Goal: Navigation & Orientation: Find specific page/section

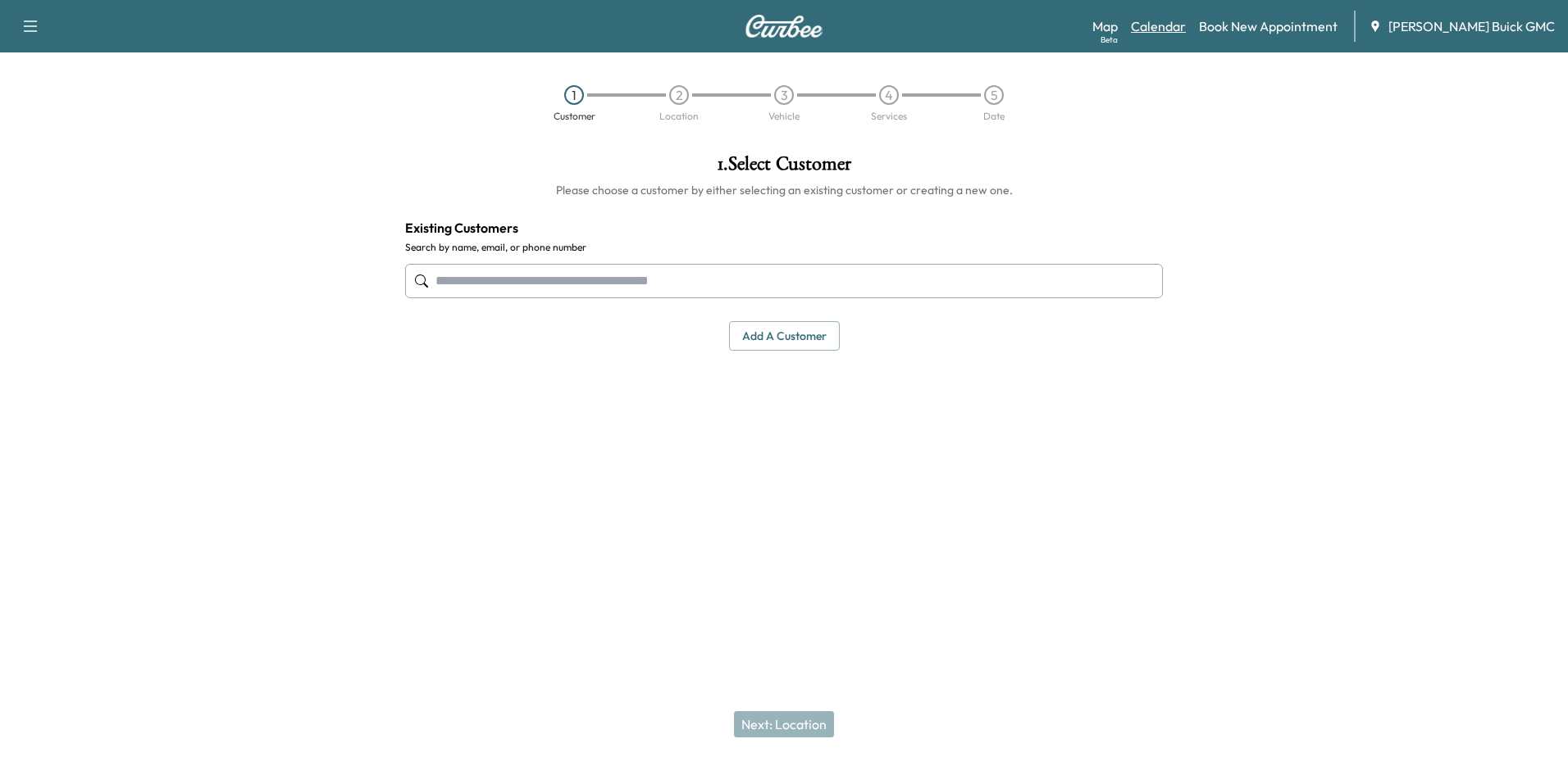
click at [1172, 27] on link "Calendar" at bounding box center [1158, 26] width 55 height 19
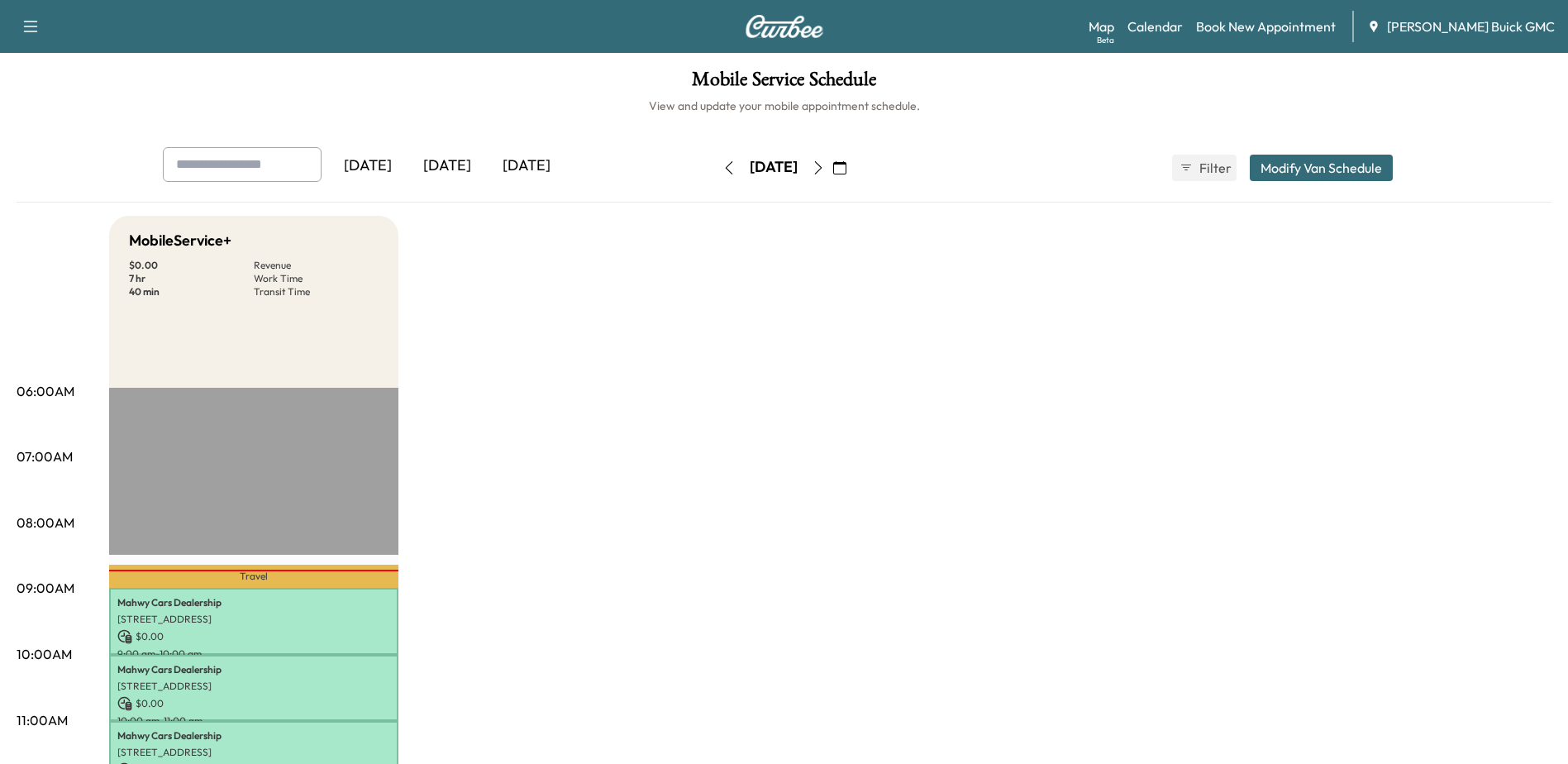
click at [825, 168] on icon "button" at bounding box center [819, 168] width 14 height 14
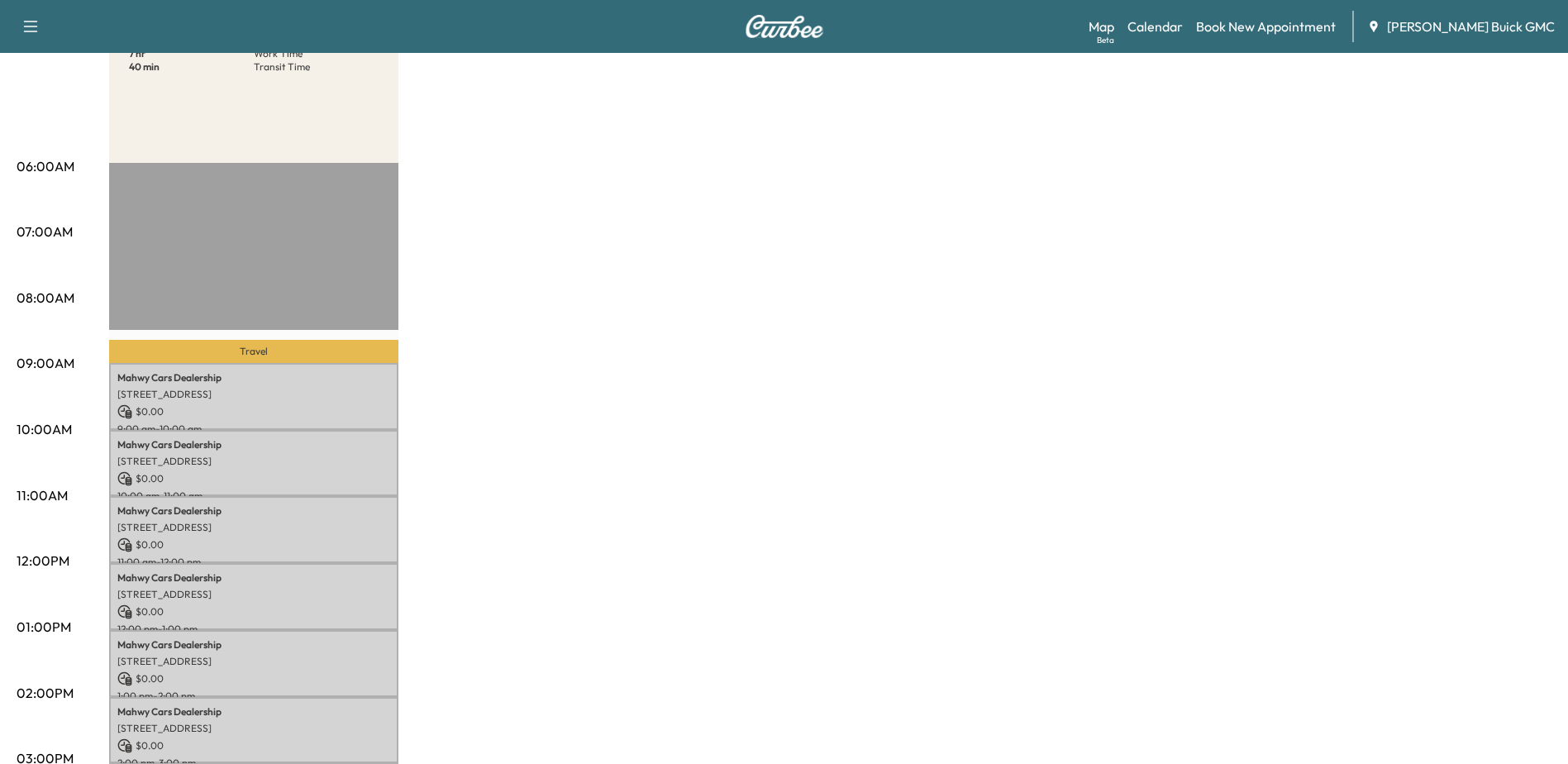
scroll to position [83, 0]
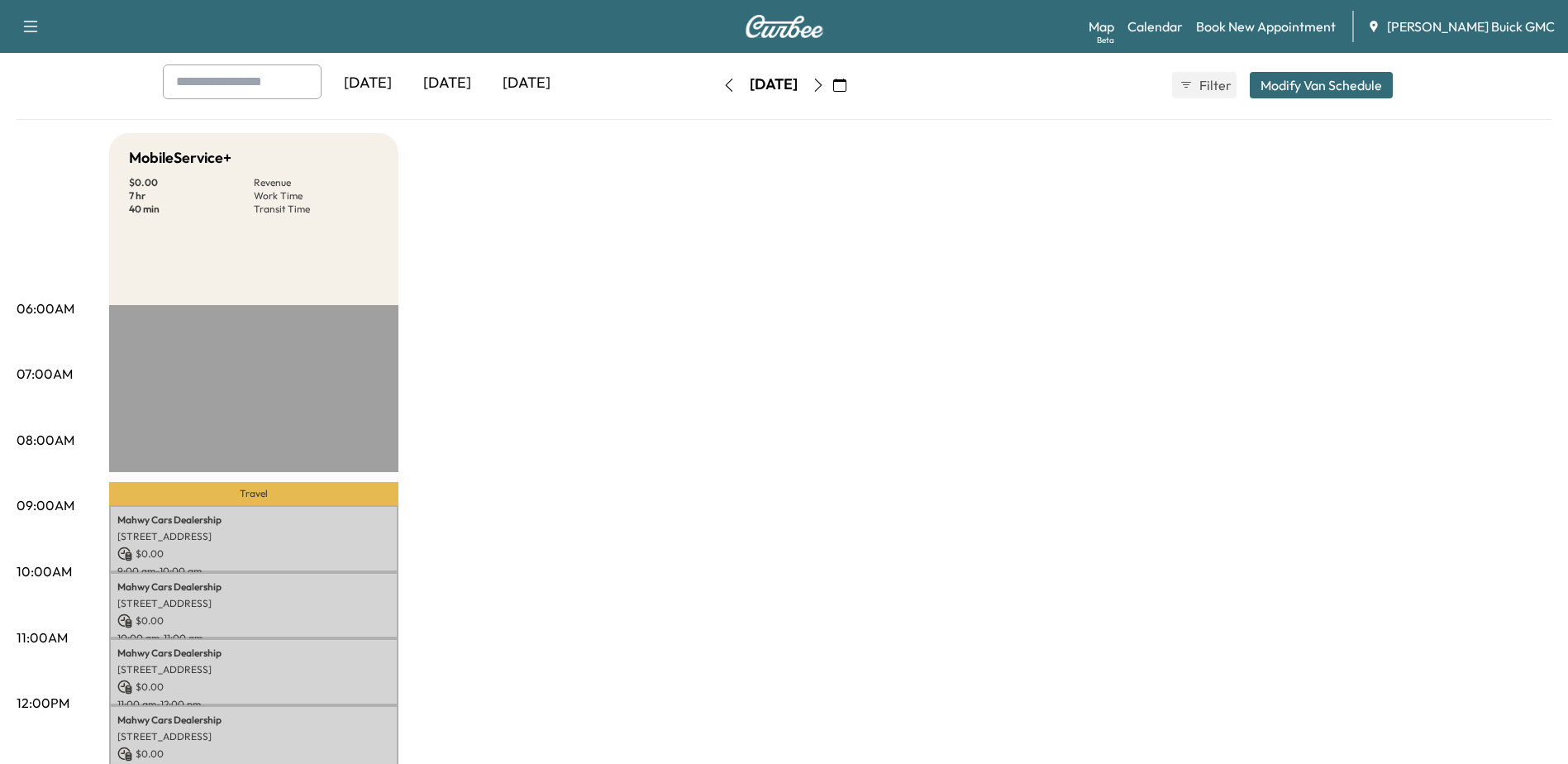
click at [825, 84] on icon "button" at bounding box center [819, 86] width 14 height 14
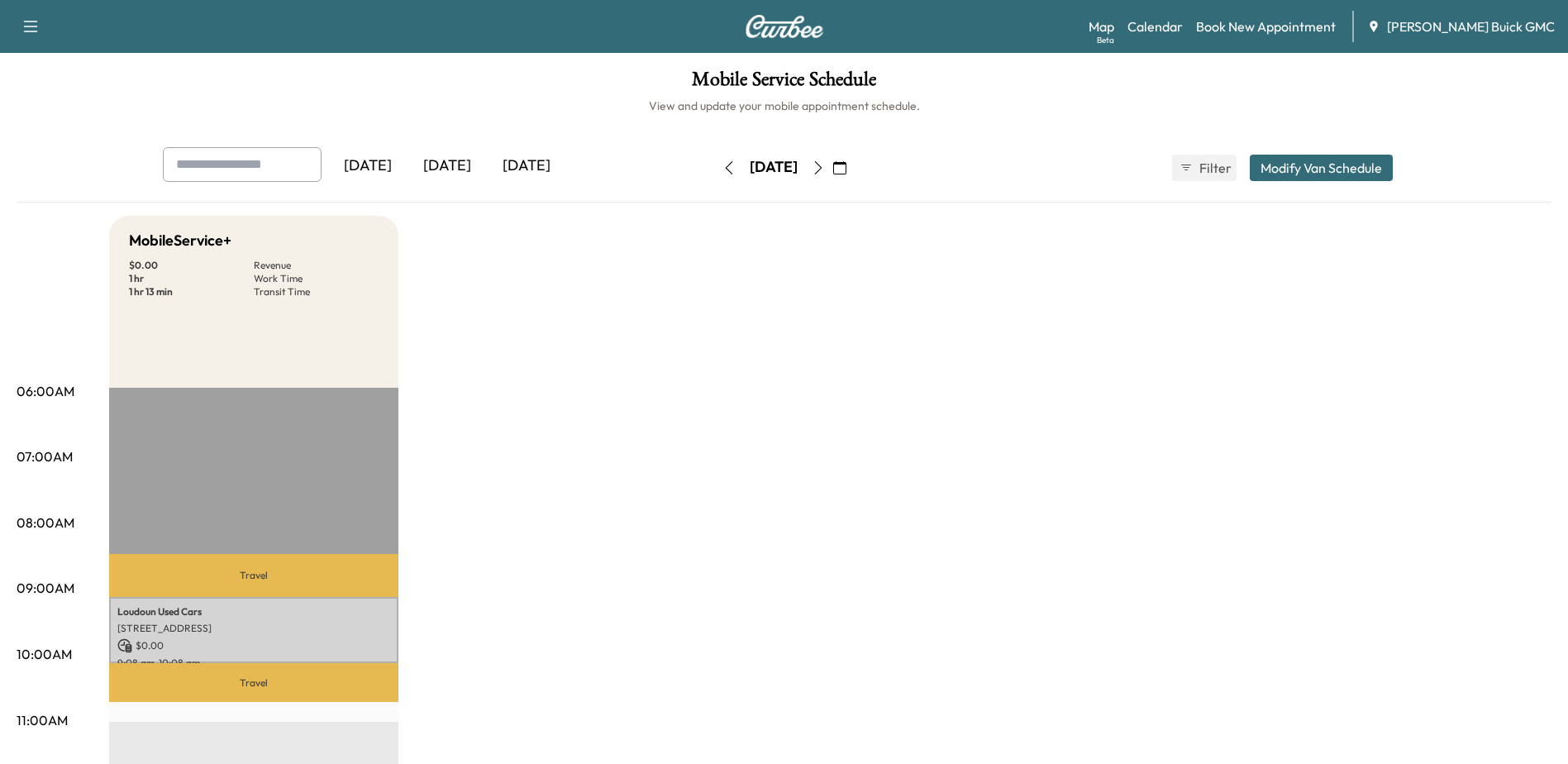
click at [715, 164] on button "button" at bounding box center [728, 168] width 28 height 26
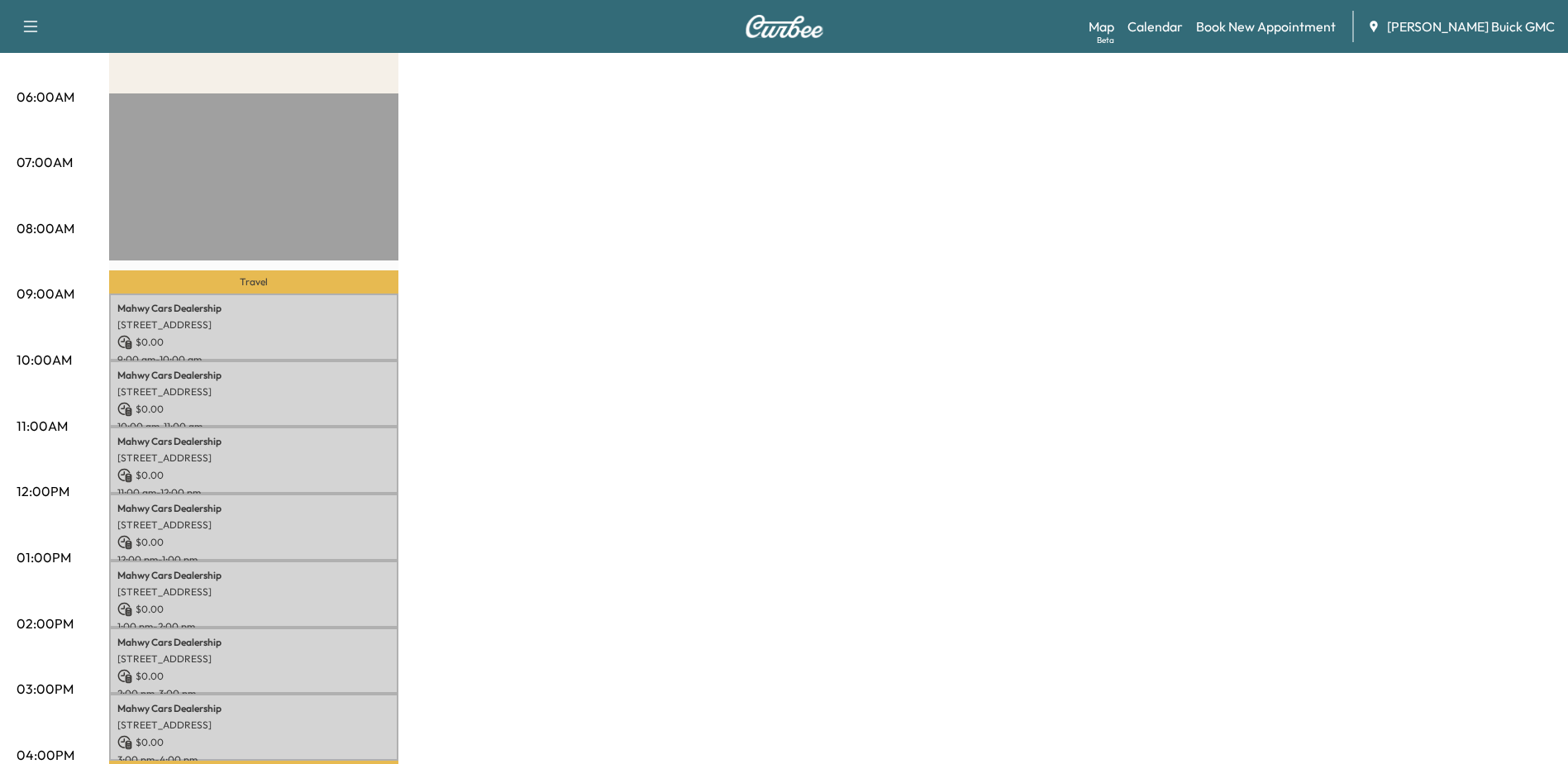
scroll to position [331, 0]
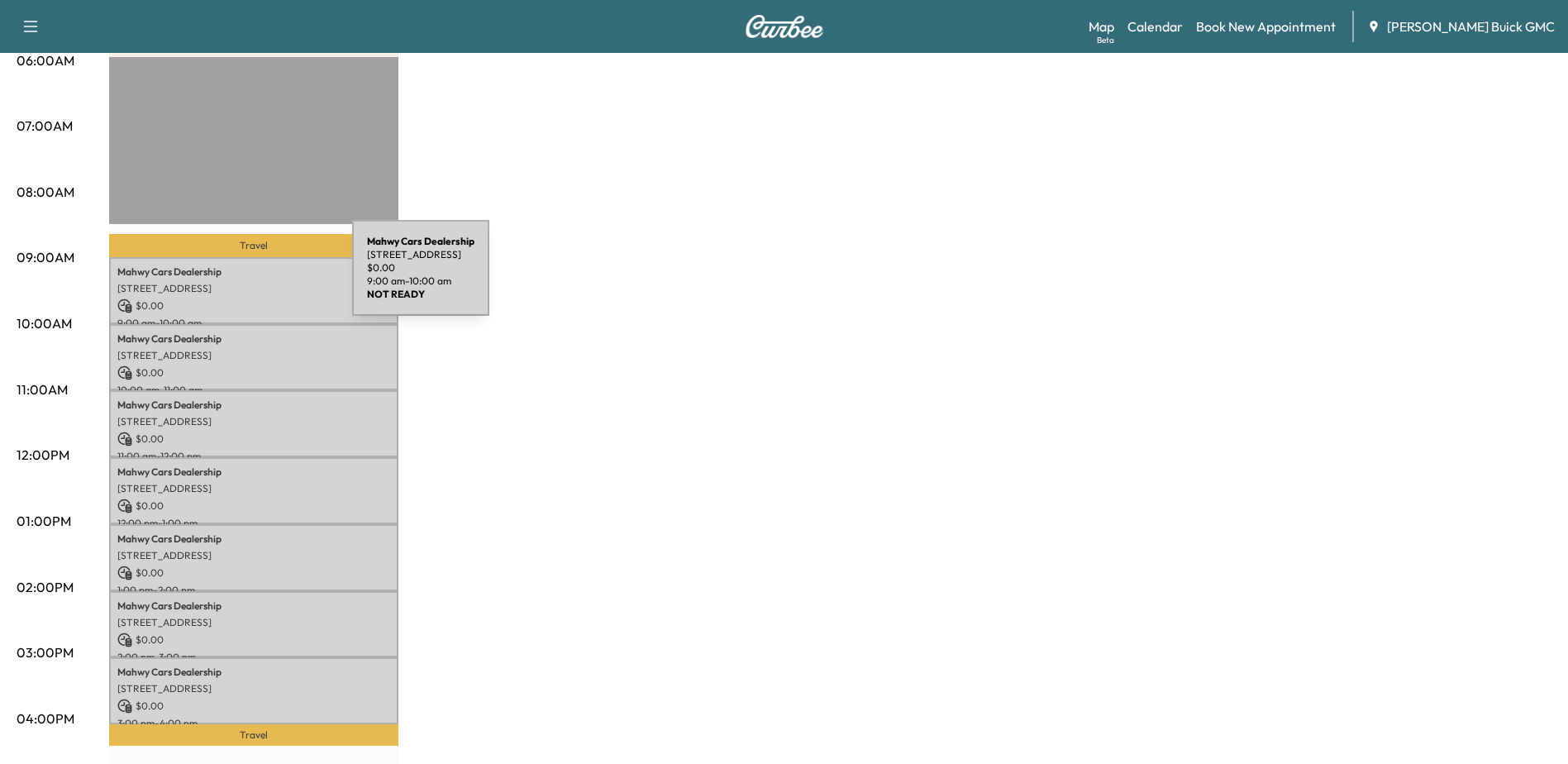
click at [228, 278] on div "Mahwy Cars Dealership [STREET_ADDRESS] $ 0.00 9:00 am - 10:00 am" at bounding box center [254, 291] width 290 height 67
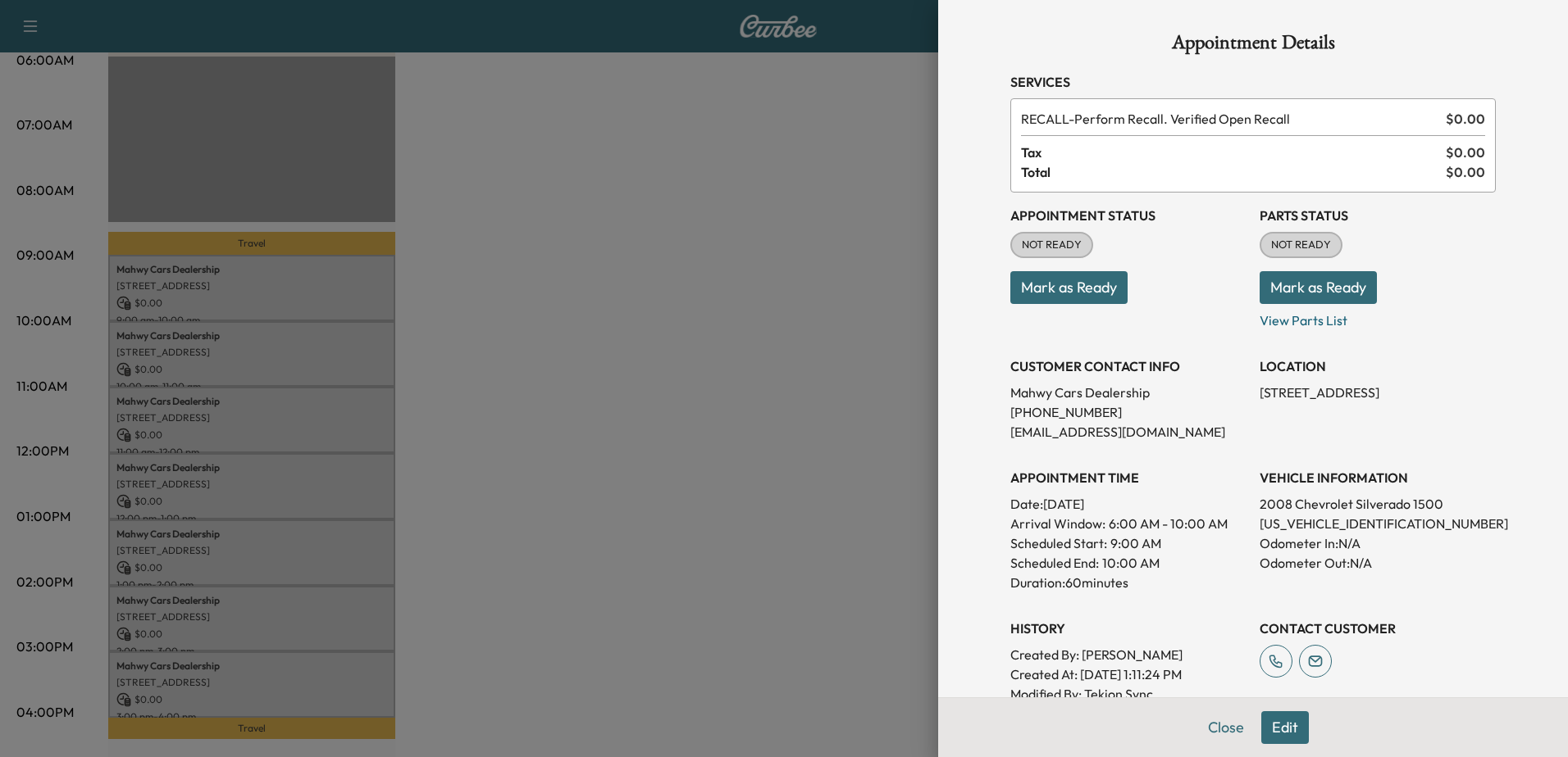
click at [189, 345] on div at bounding box center [784, 378] width 1568 height 757
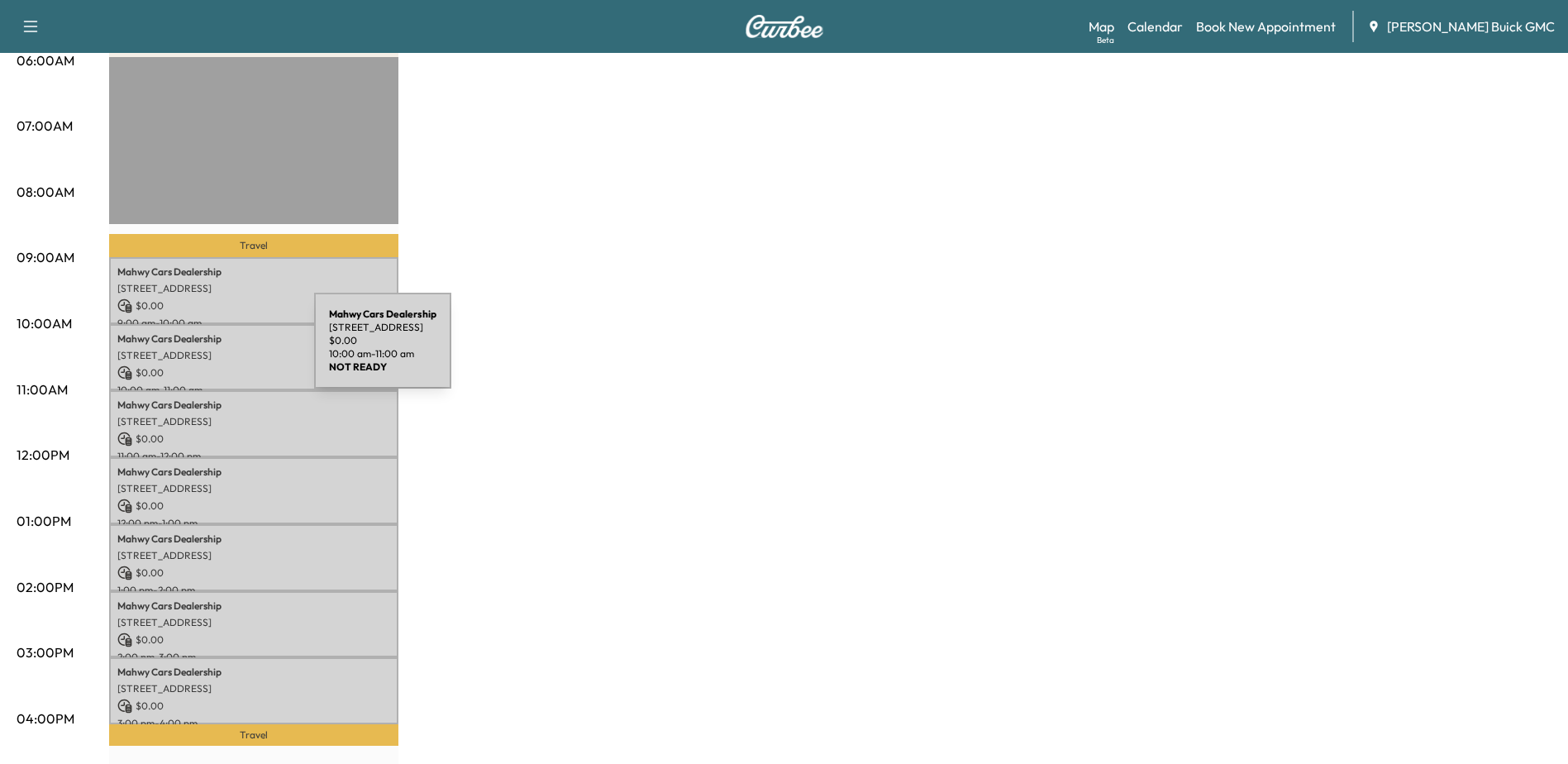
click at [190, 350] on p "[STREET_ADDRESS]" at bounding box center [254, 356] width 273 height 14
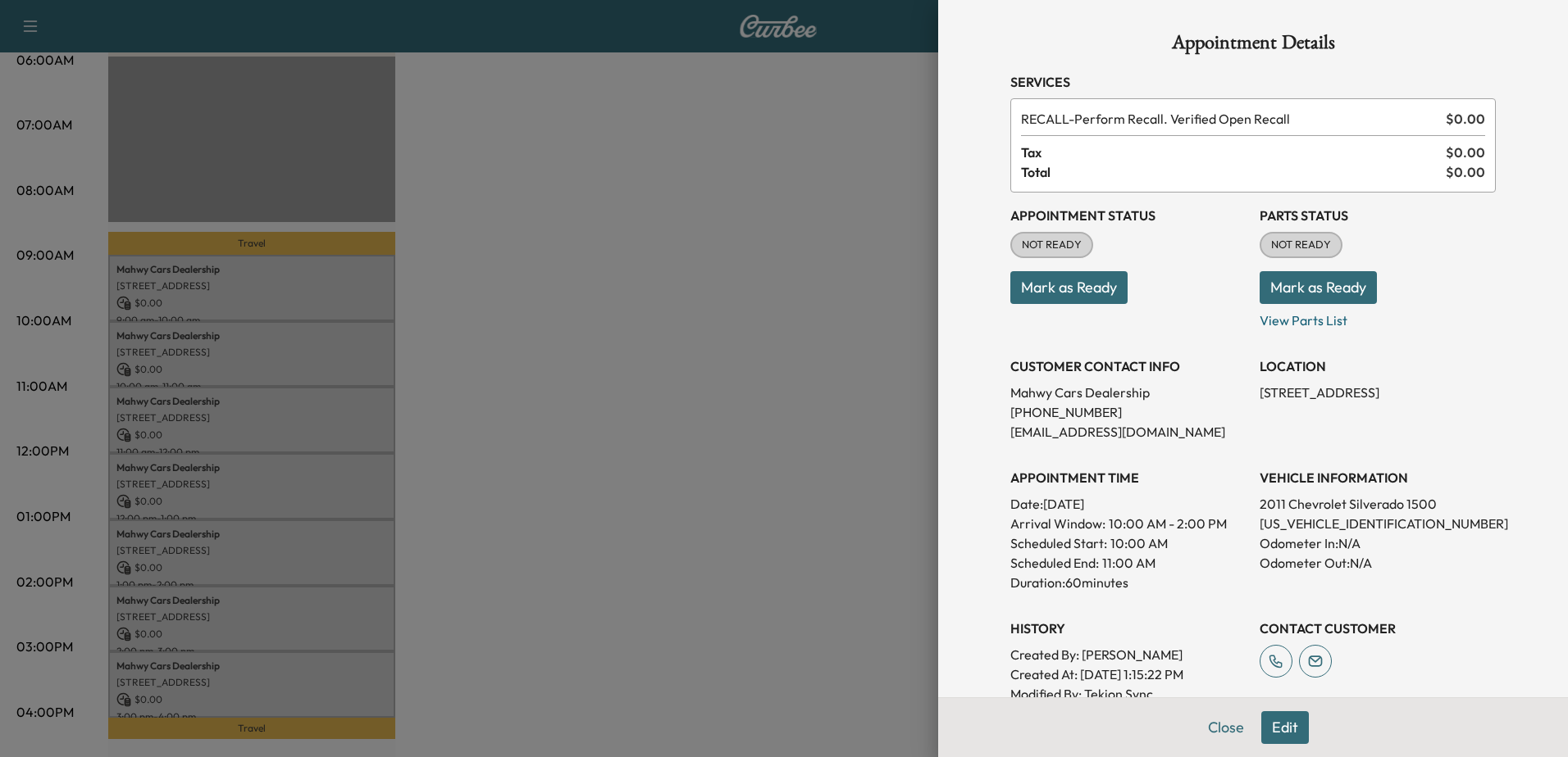
click at [276, 422] on div at bounding box center [784, 378] width 1568 height 757
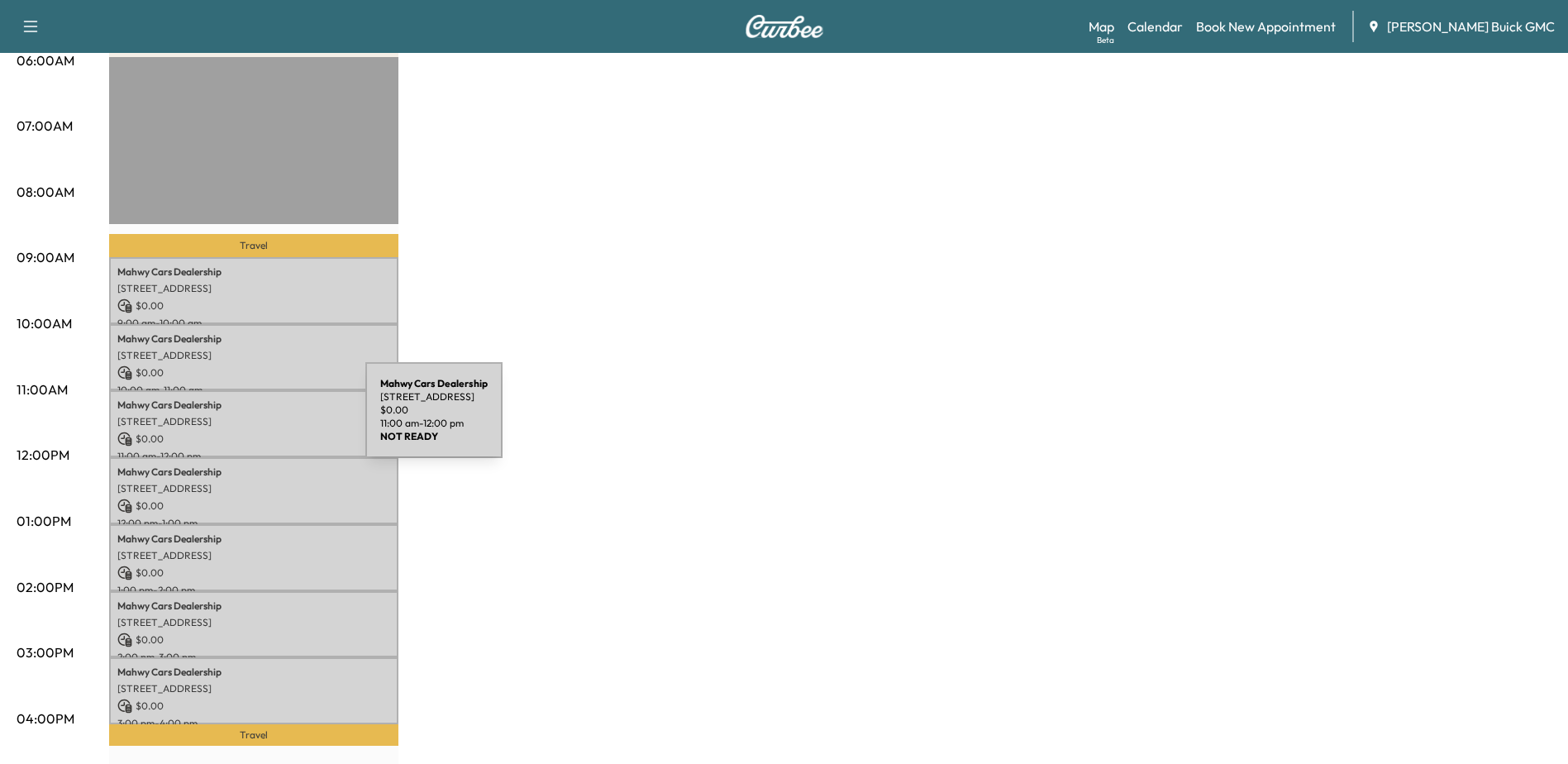
click at [242, 421] on p "[STREET_ADDRESS]" at bounding box center [254, 422] width 273 height 14
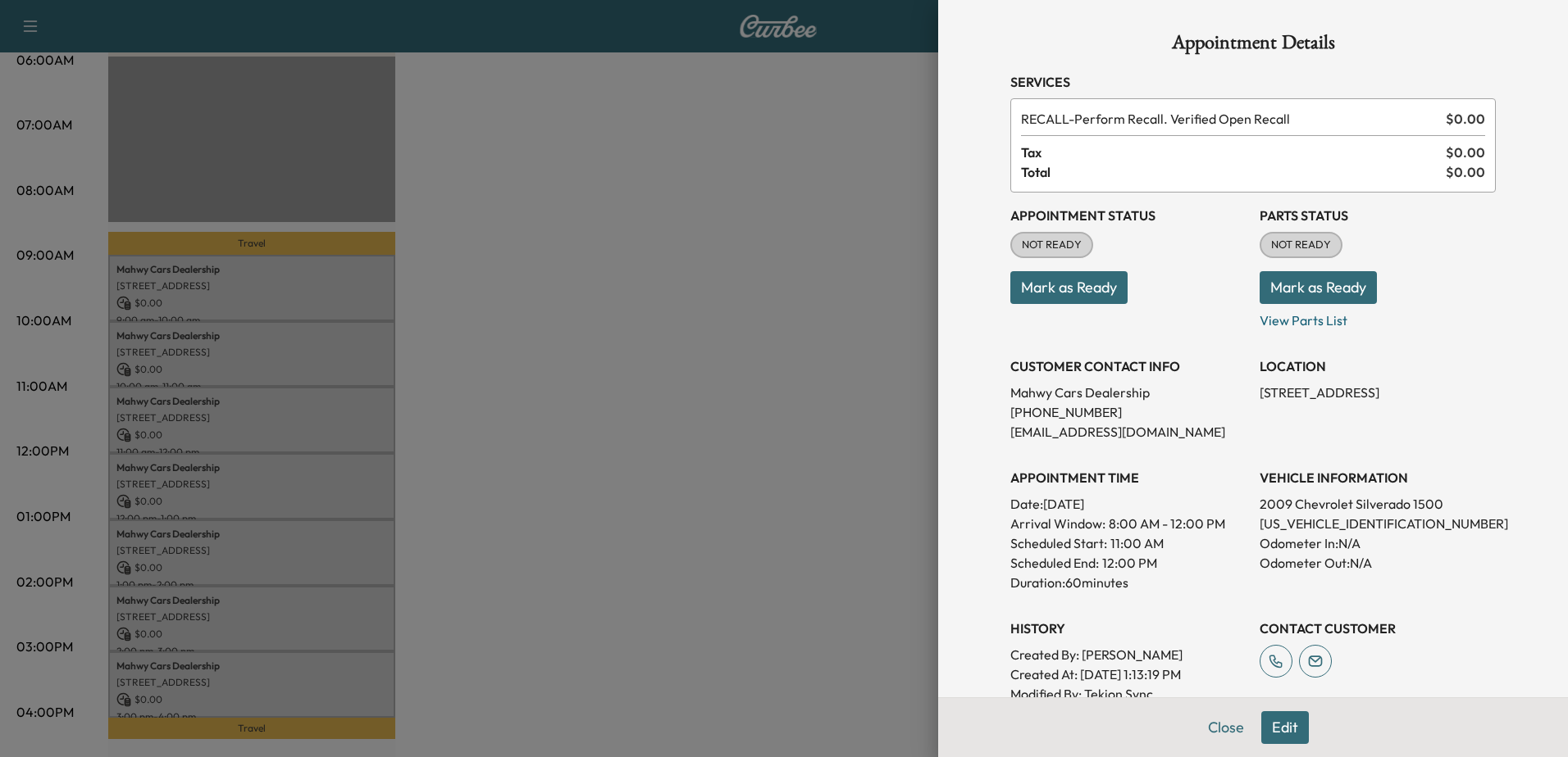
click at [768, 451] on div at bounding box center [784, 378] width 1568 height 757
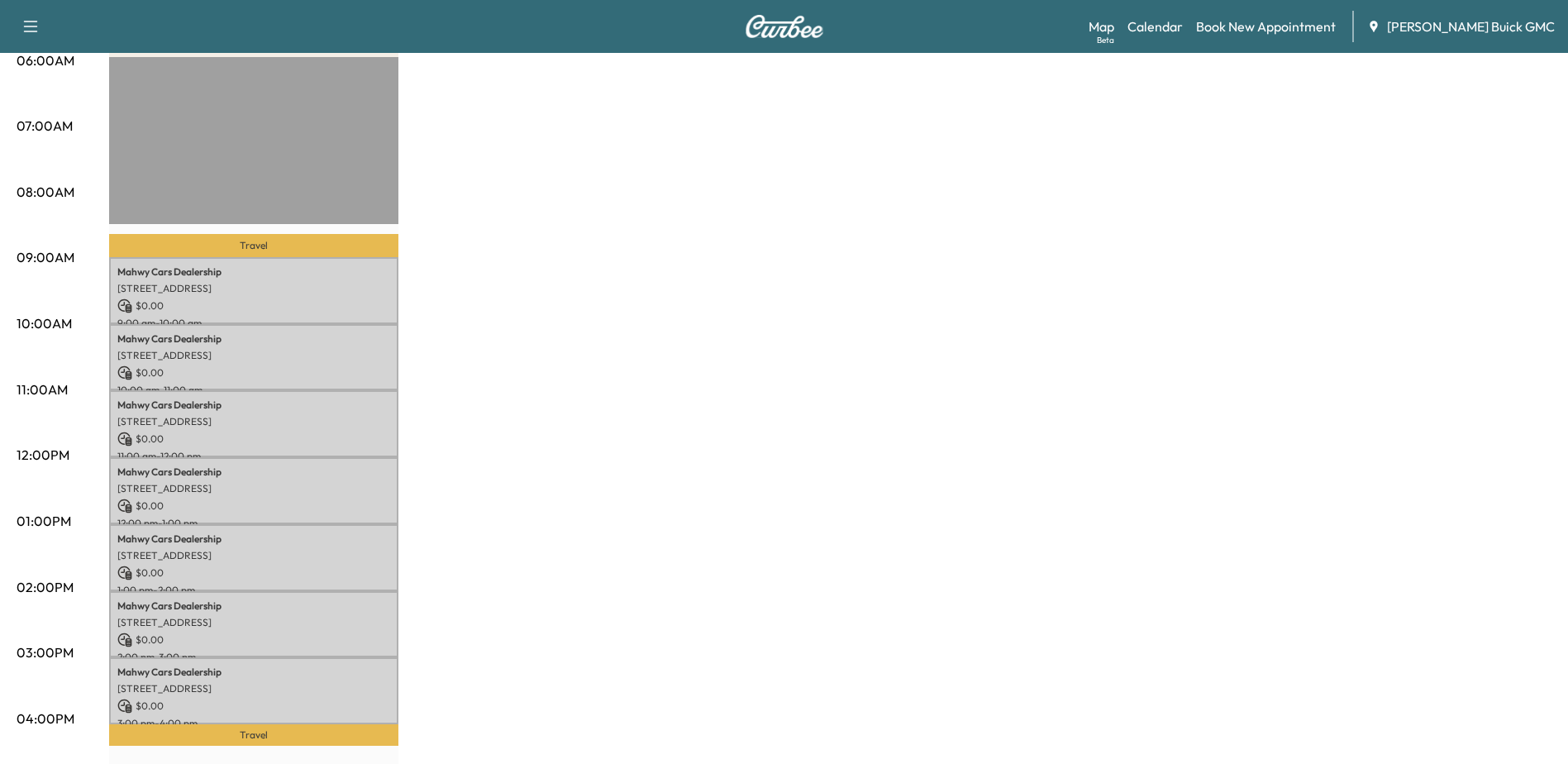
scroll to position [0, 0]
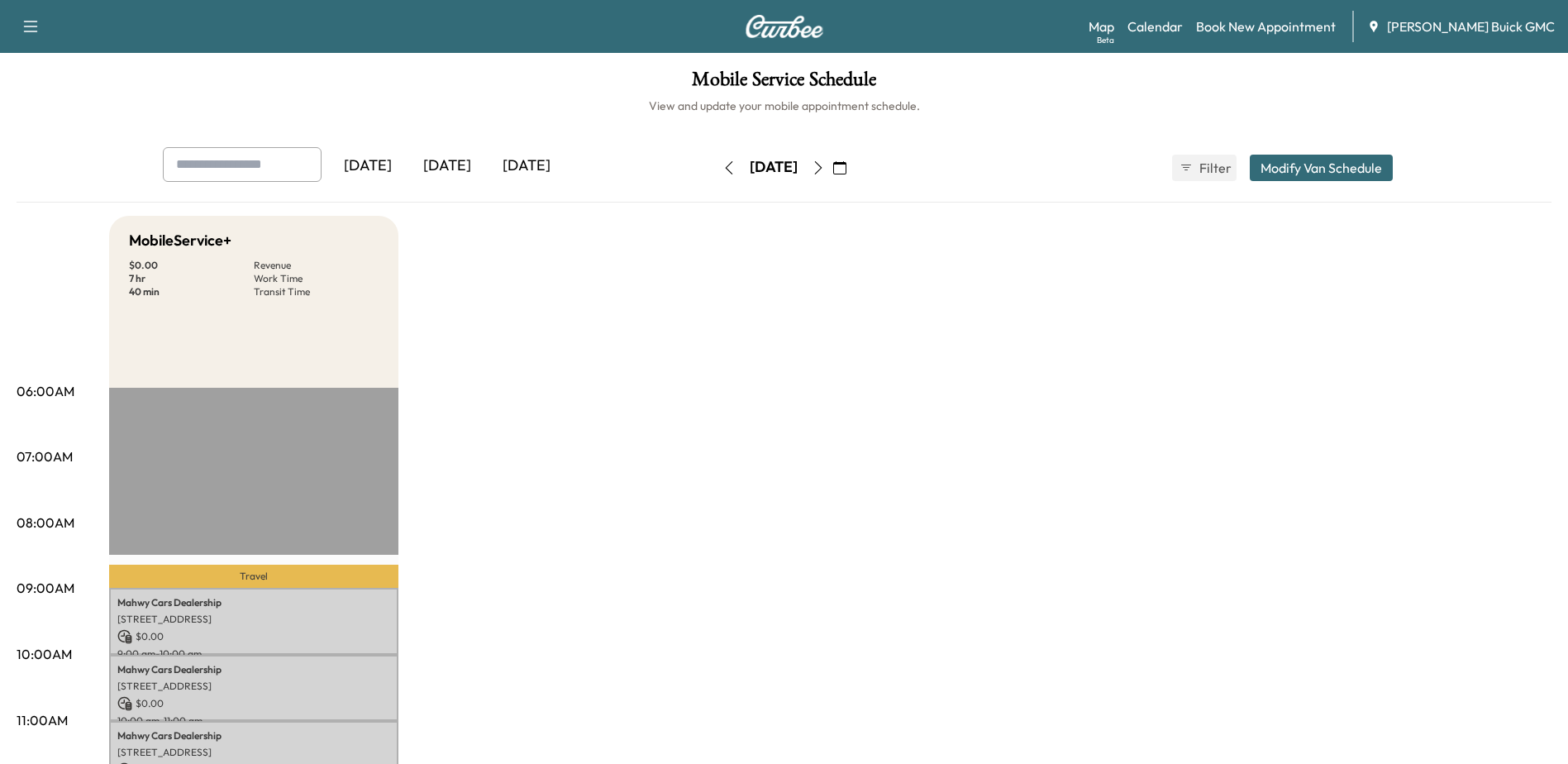
click at [723, 172] on icon "button" at bounding box center [729, 168] width 14 height 14
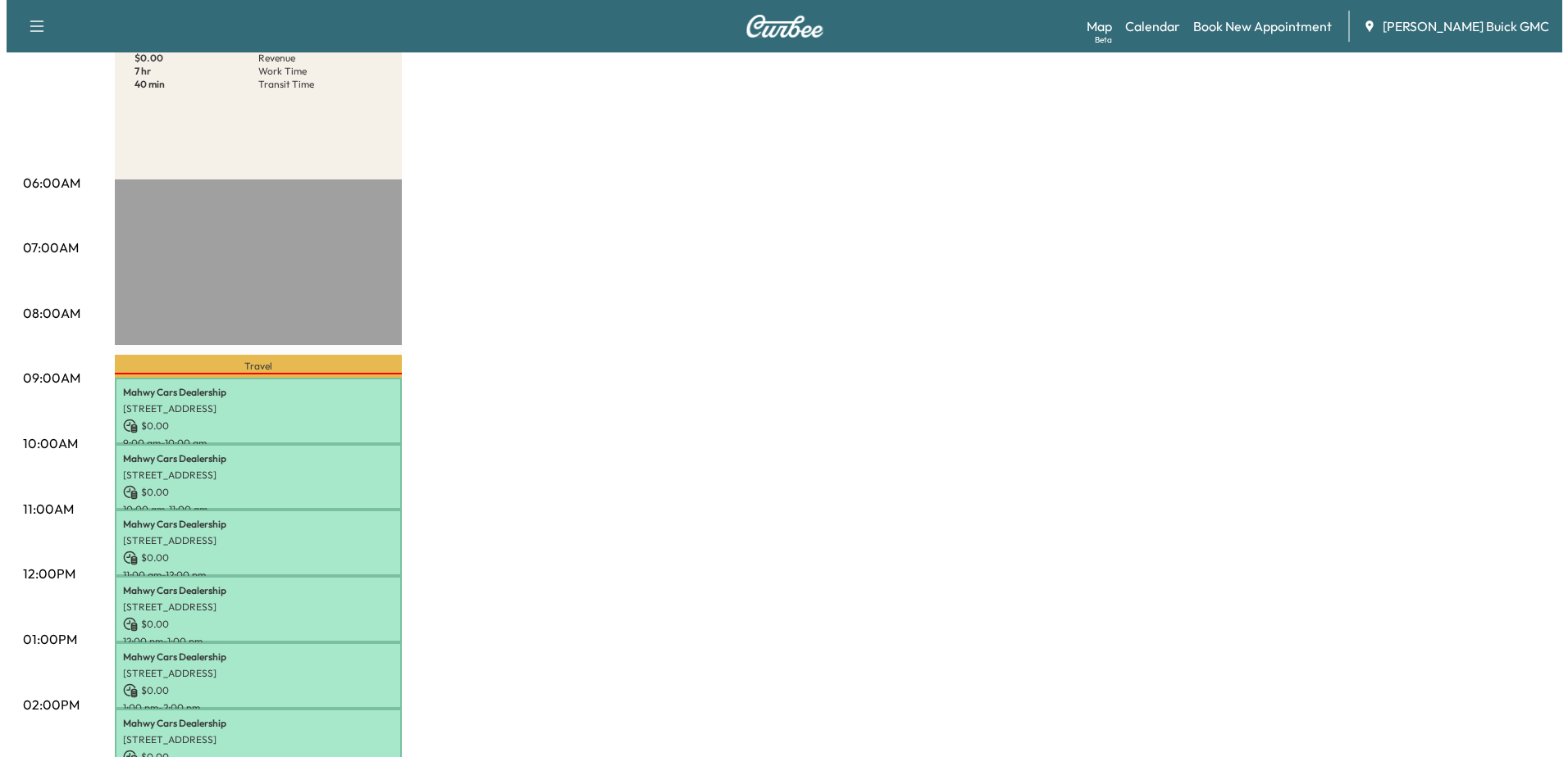
scroll to position [246, 0]
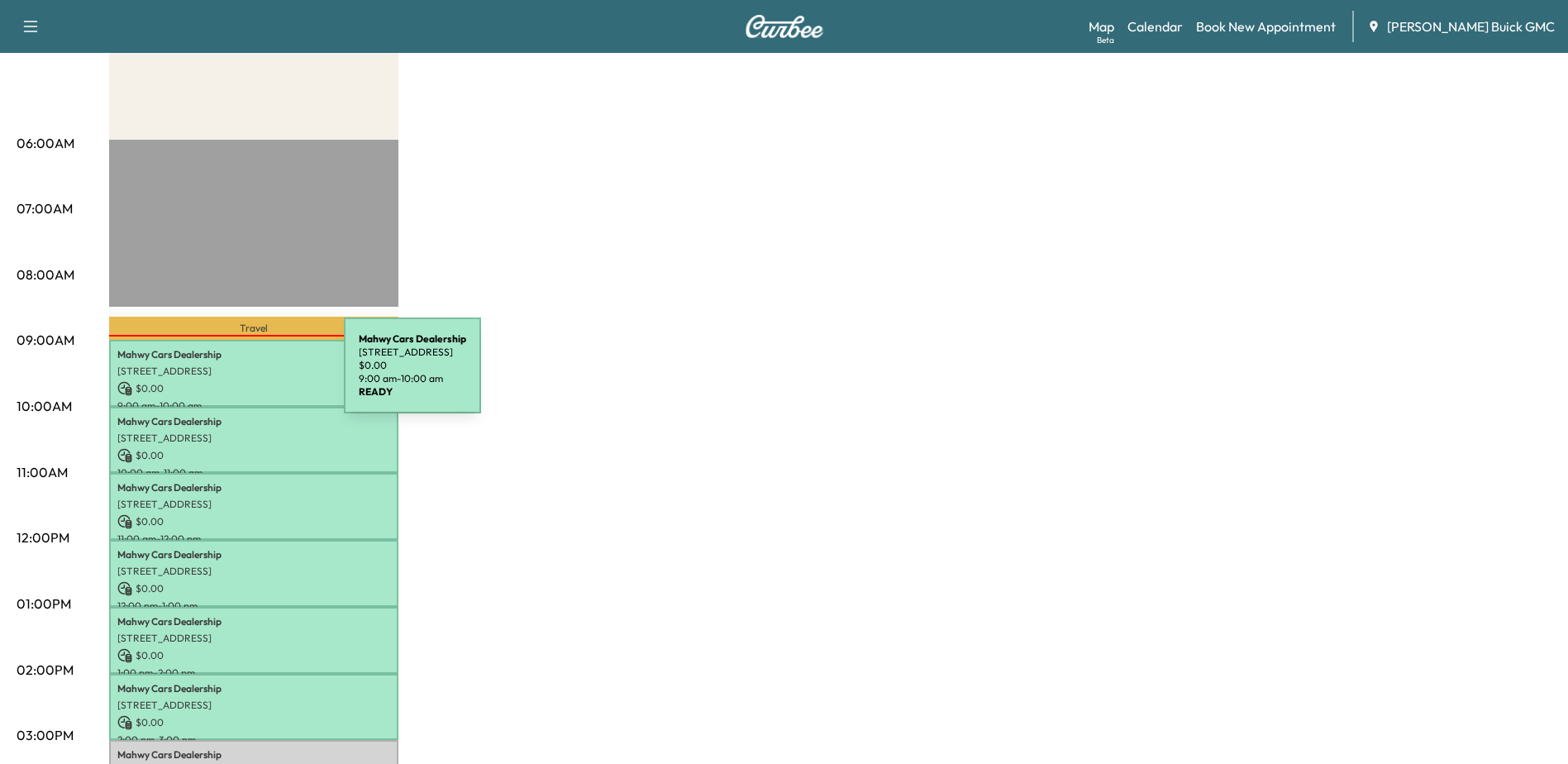
click at [220, 376] on p "[STREET_ADDRESS]" at bounding box center [254, 372] width 273 height 14
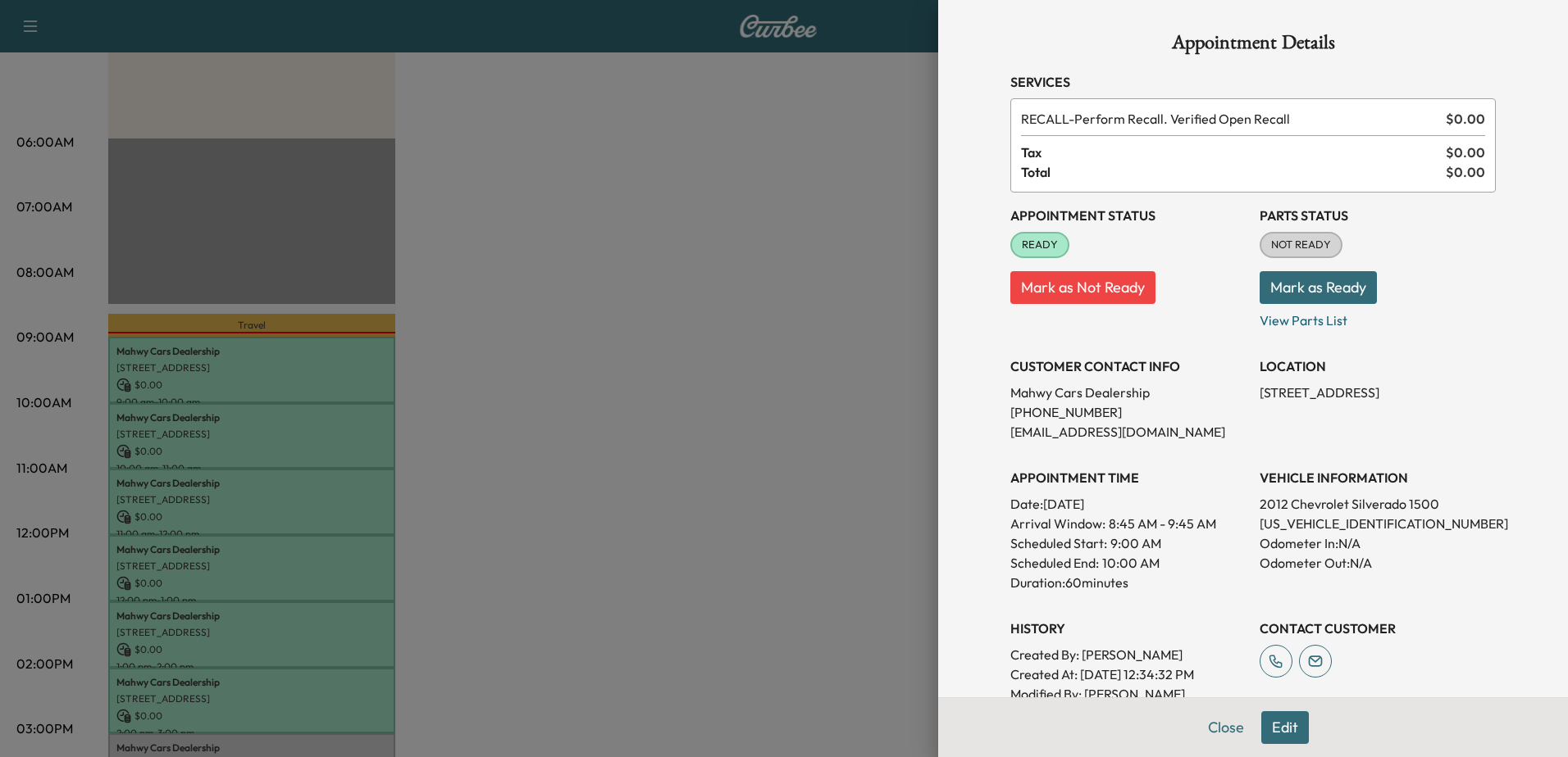
click at [271, 433] on div at bounding box center [784, 378] width 1568 height 757
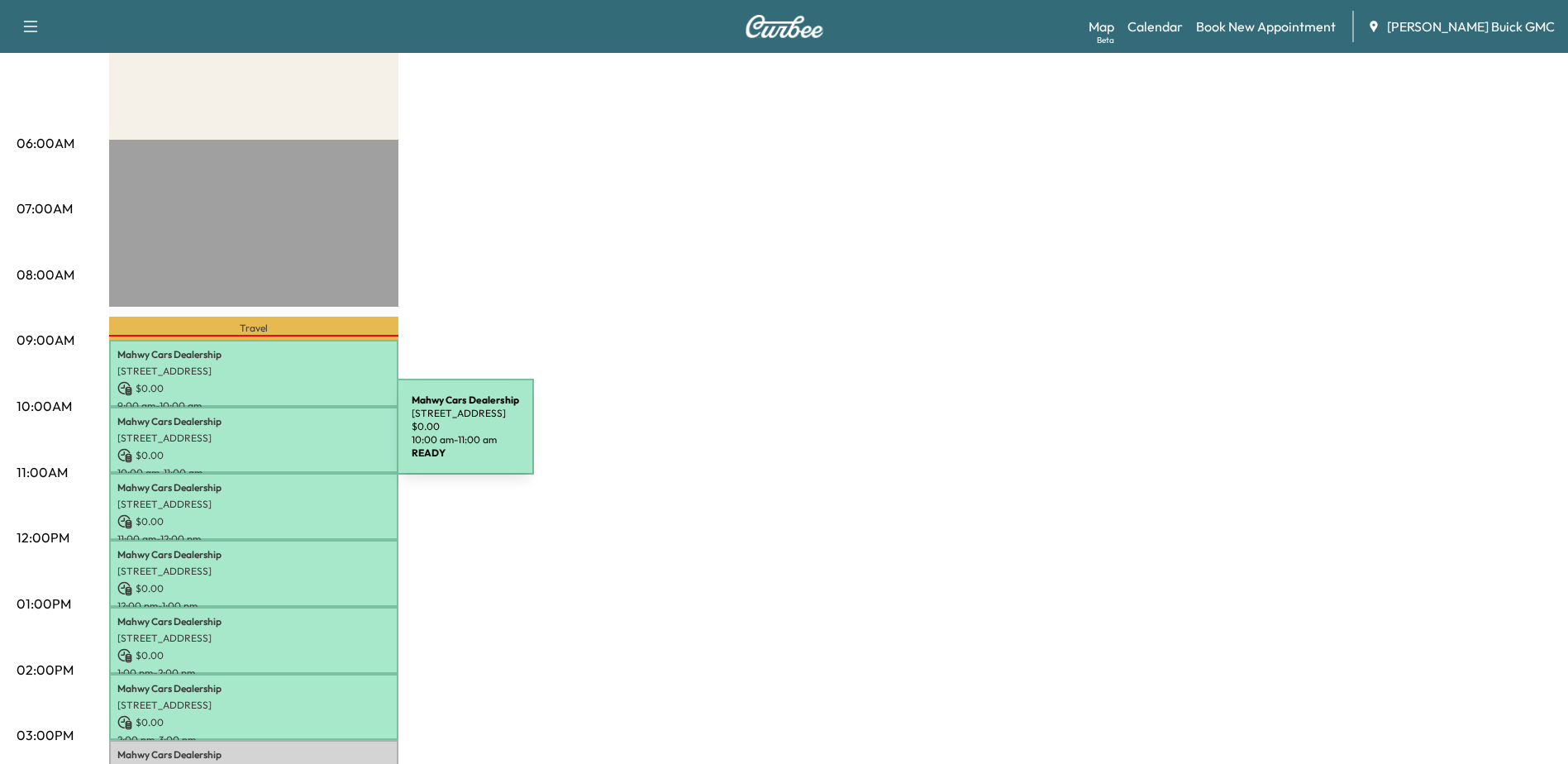
click at [273, 437] on p "[STREET_ADDRESS]" at bounding box center [254, 439] width 273 height 14
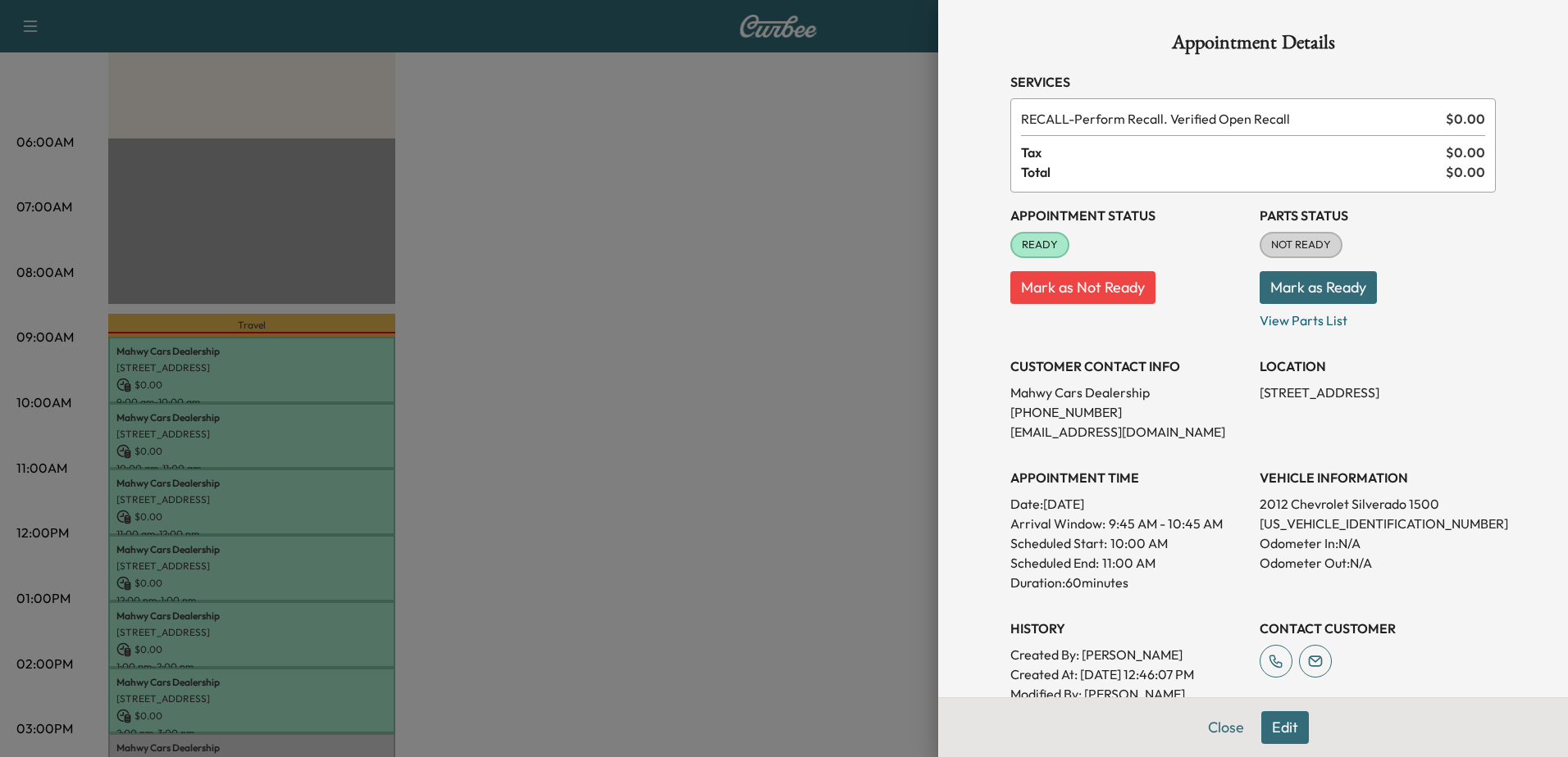
click at [288, 385] on div at bounding box center [784, 378] width 1568 height 757
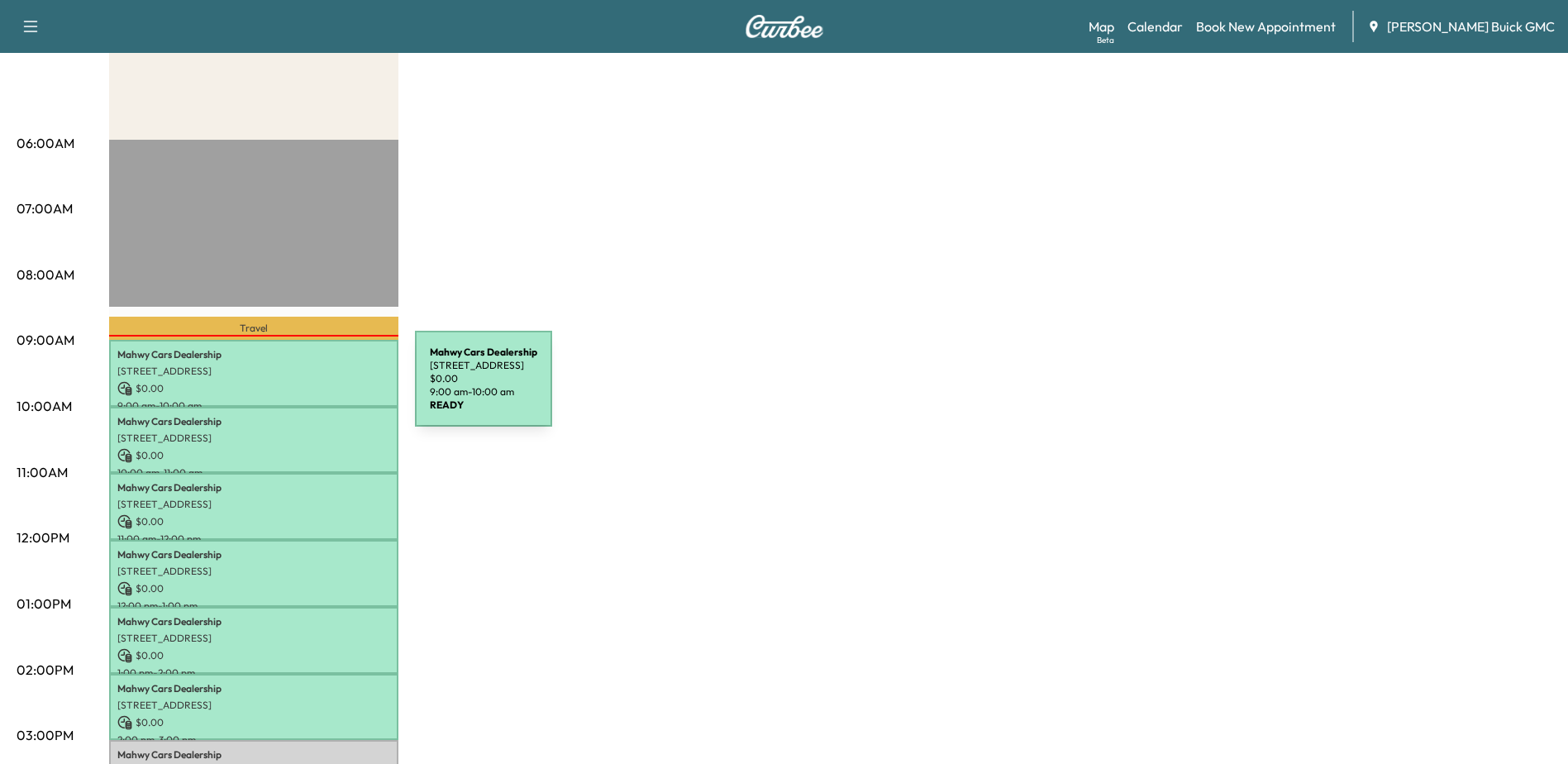
click at [291, 388] on p "$ 0.00" at bounding box center [254, 388] width 273 height 15
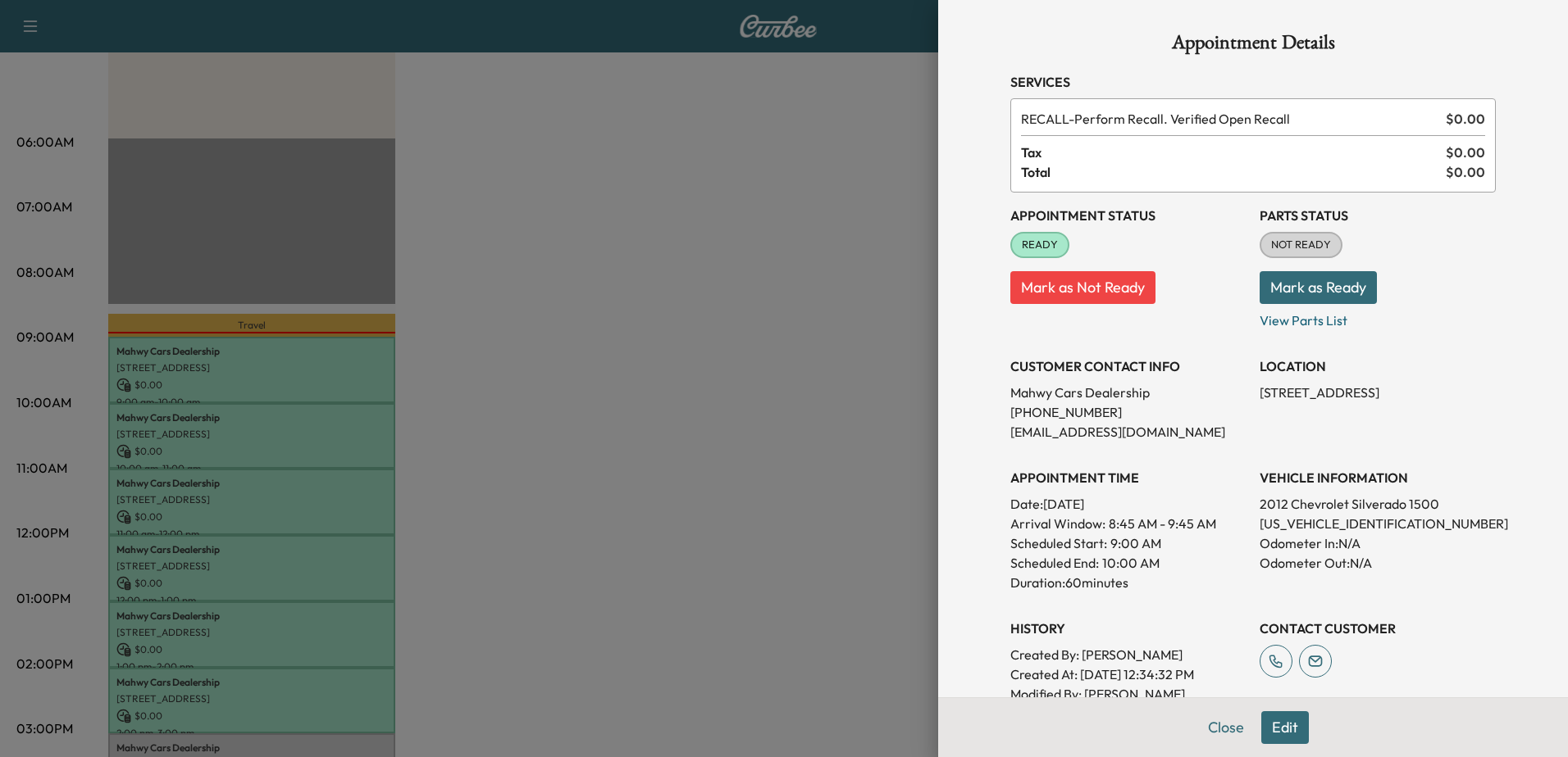
click at [287, 430] on div at bounding box center [784, 378] width 1568 height 757
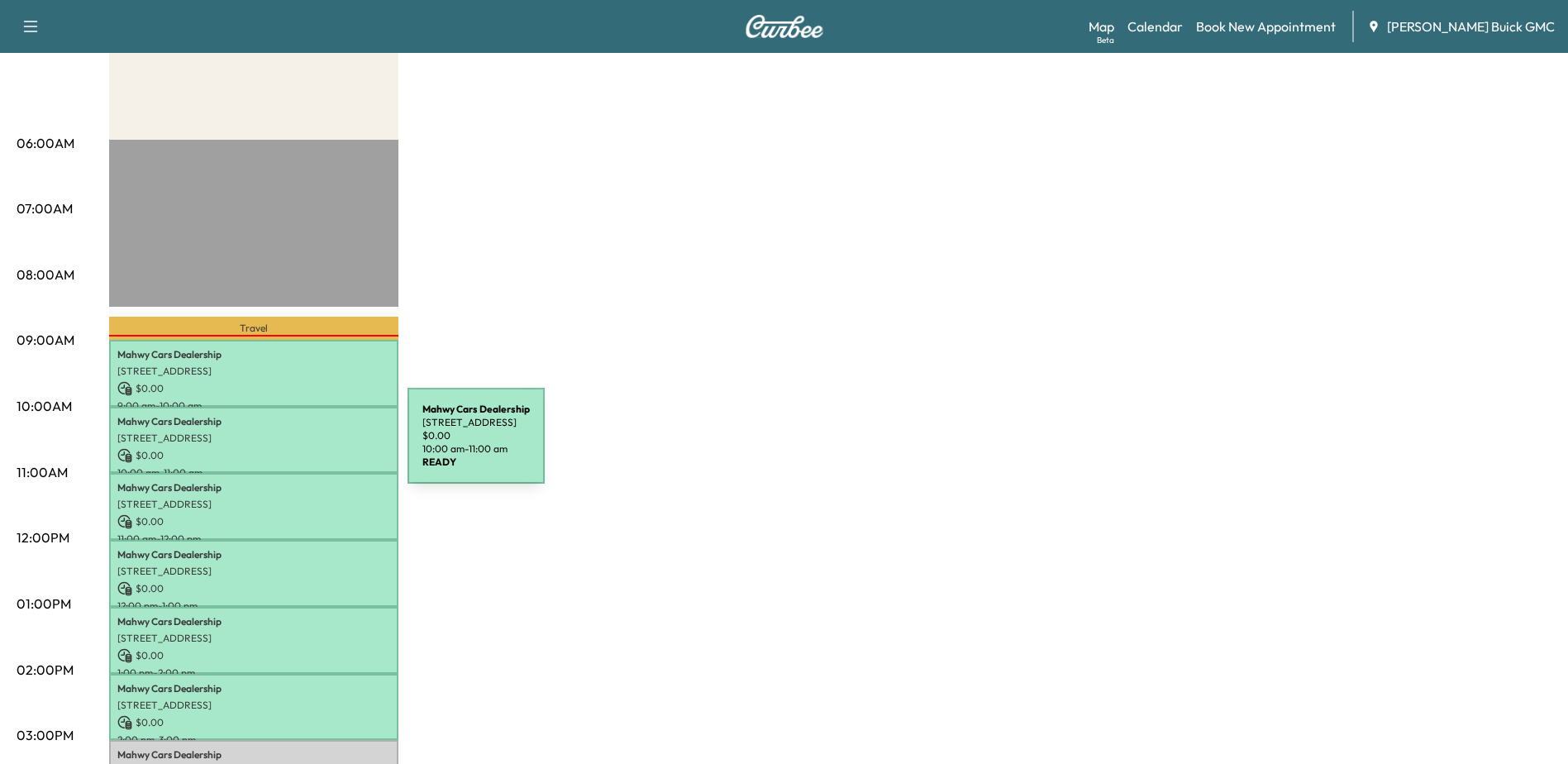
click at [284, 449] on p "$ 0.00" at bounding box center [254, 456] width 273 height 15
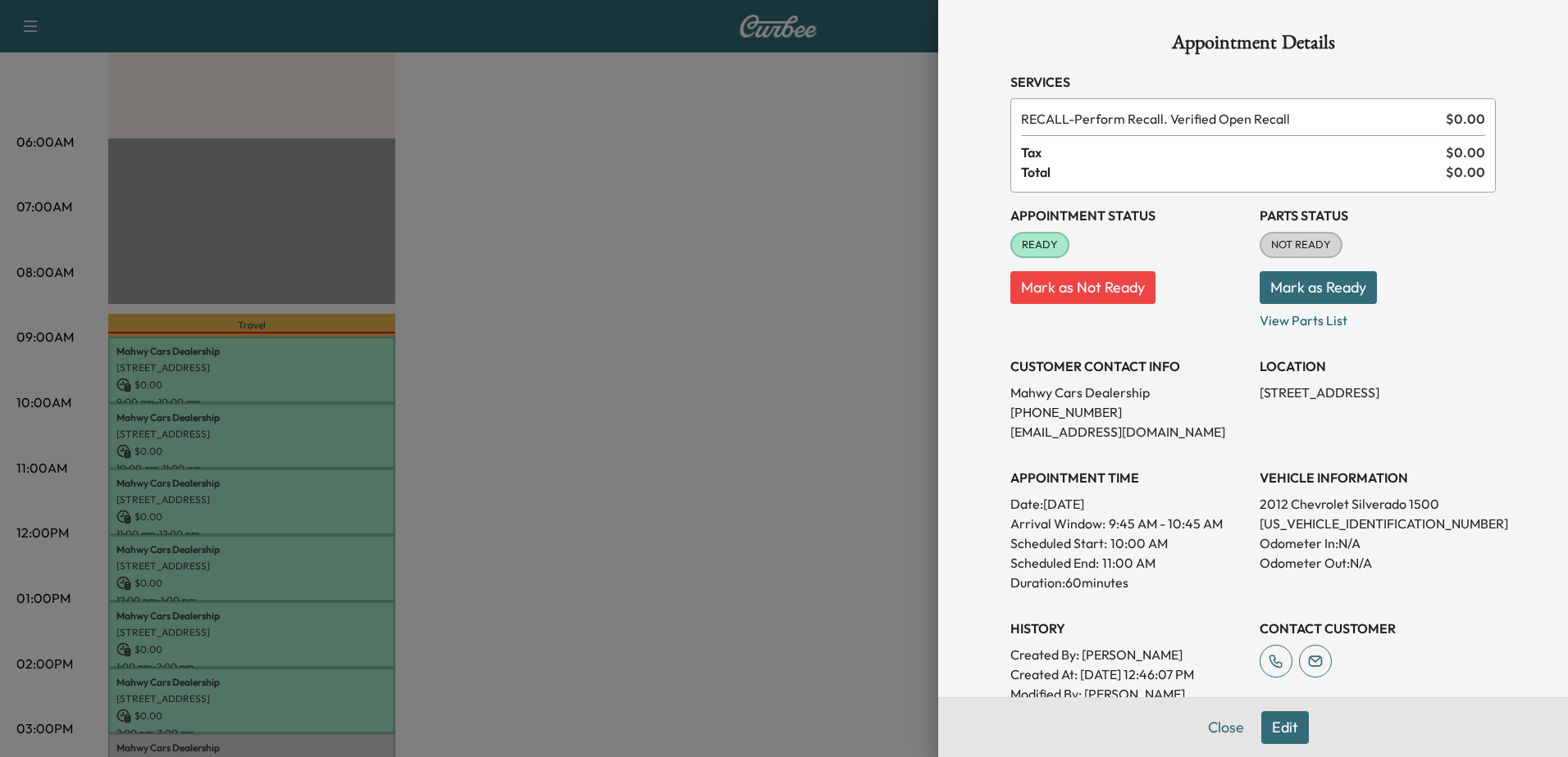
click at [327, 488] on div at bounding box center [784, 378] width 1568 height 757
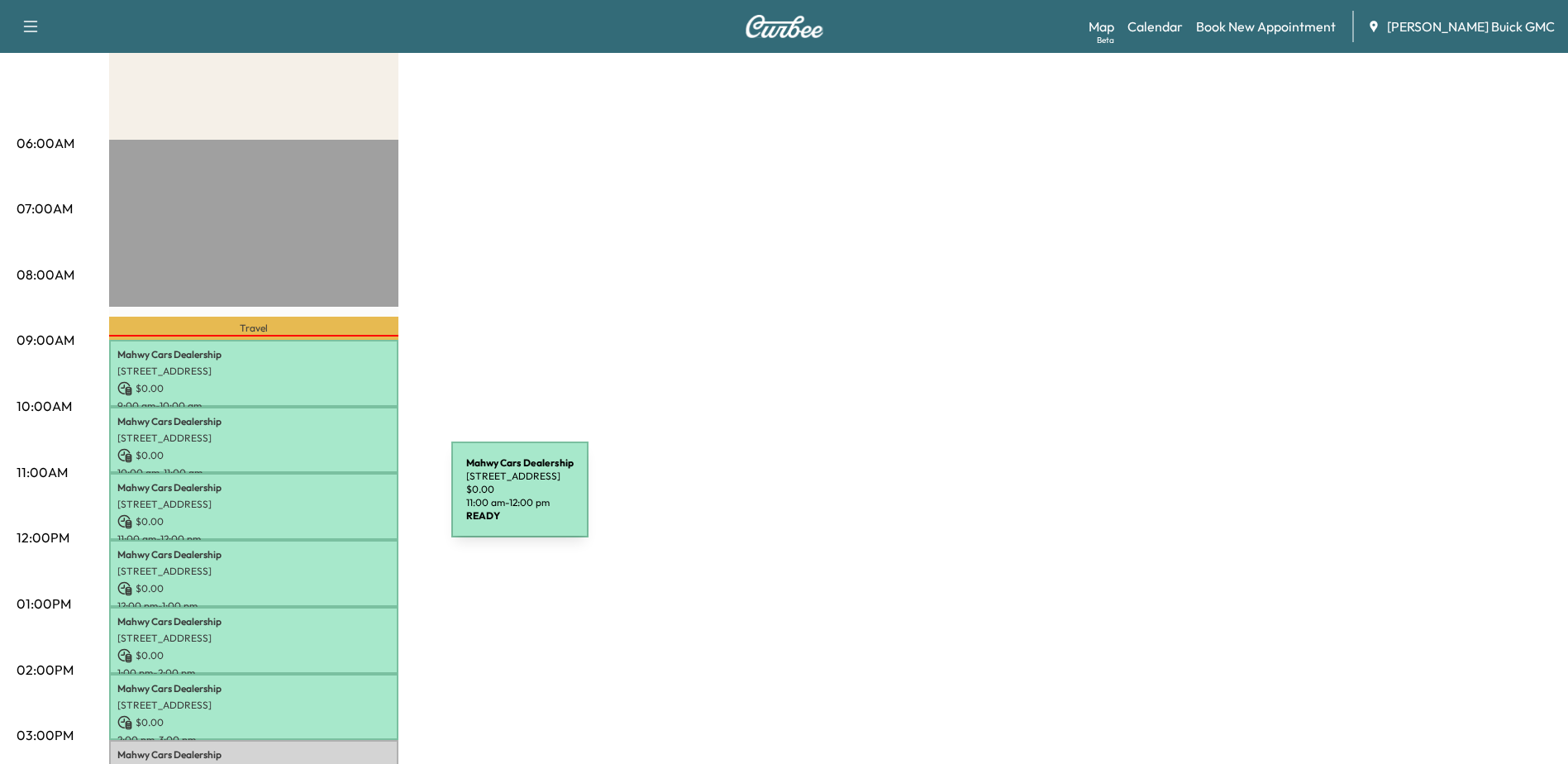
click at [328, 500] on p "[STREET_ADDRESS]" at bounding box center [254, 504] width 273 height 14
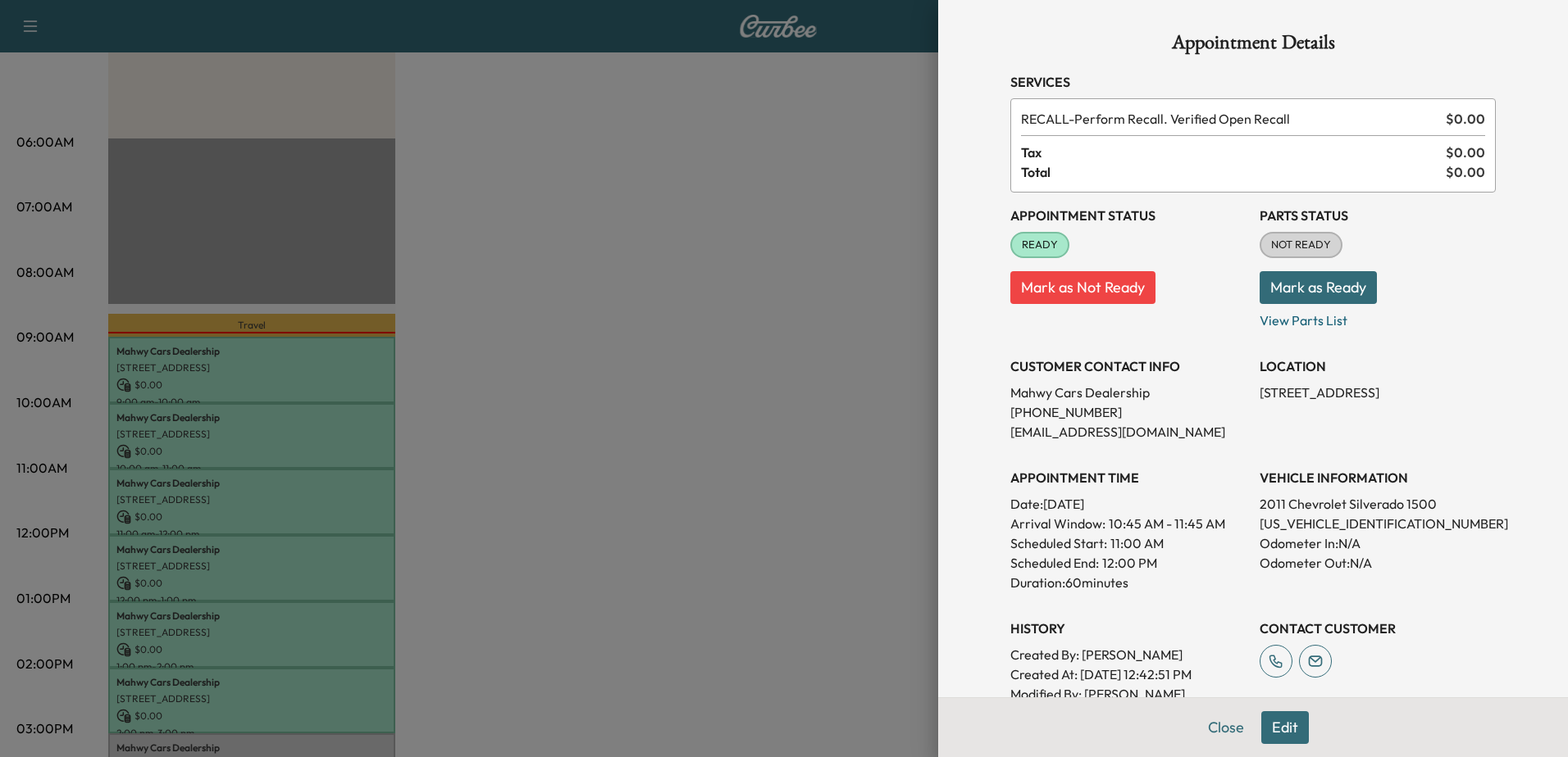
click at [325, 569] on div at bounding box center [784, 378] width 1568 height 757
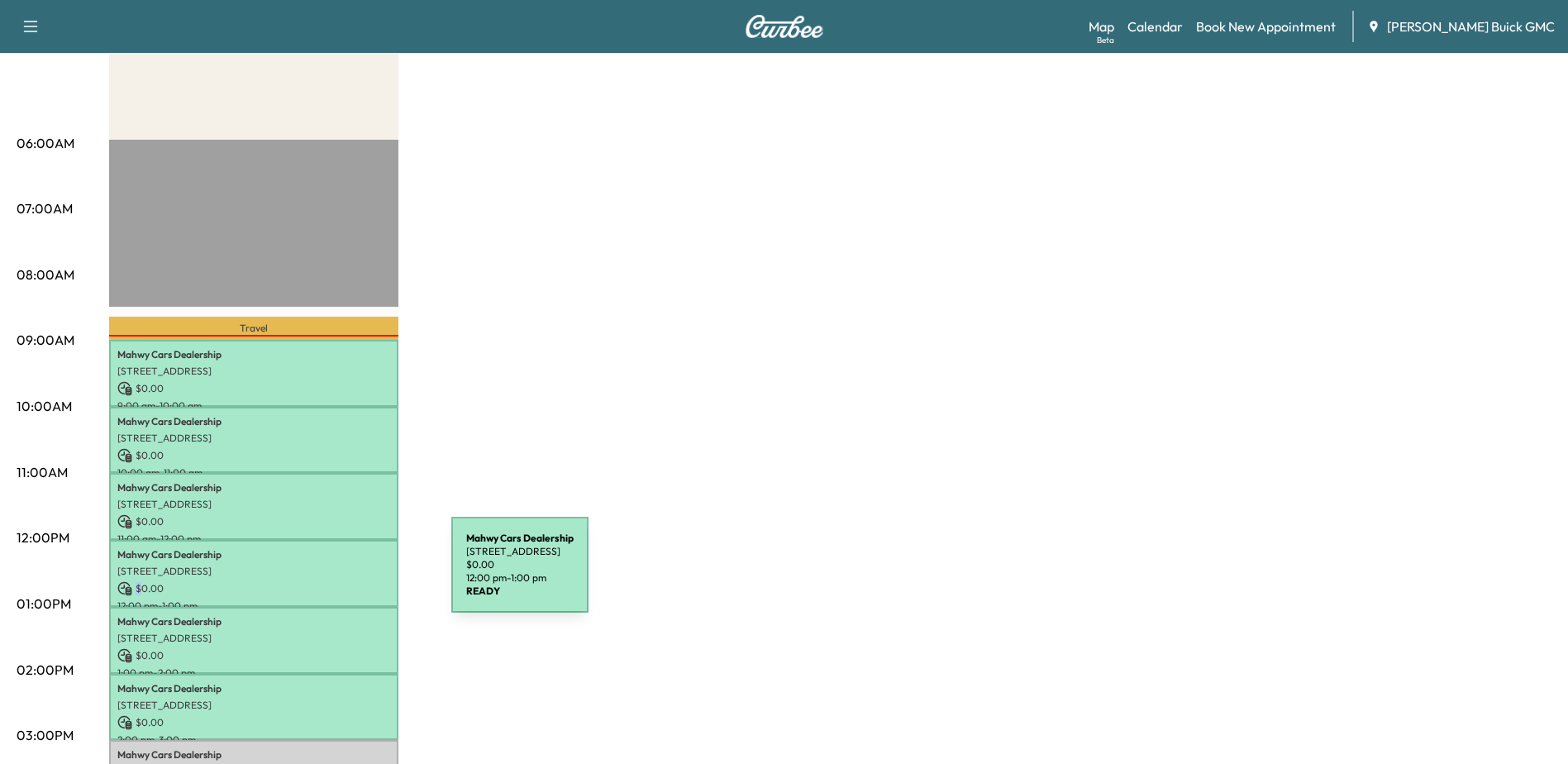
click at [328, 575] on div "Mahwy Cars Dealership [STREET_ADDRESS] $ 0.00 12:00 pm - 1:00 pm" at bounding box center [254, 574] width 290 height 67
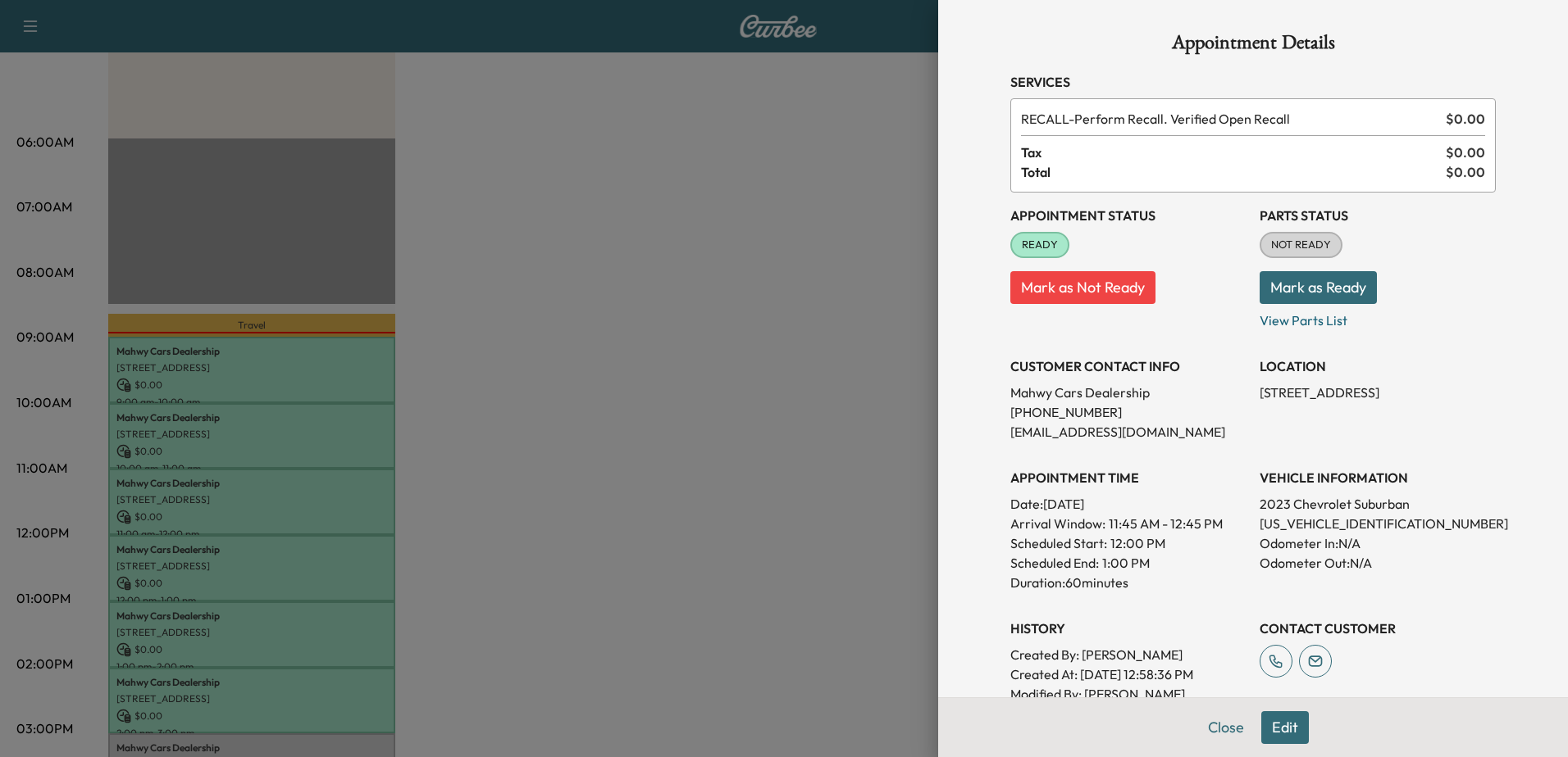
drag, startPoint x: 325, startPoint y: 569, endPoint x: 319, endPoint y: 614, distance: 45.4
click at [319, 614] on div at bounding box center [784, 378] width 1568 height 757
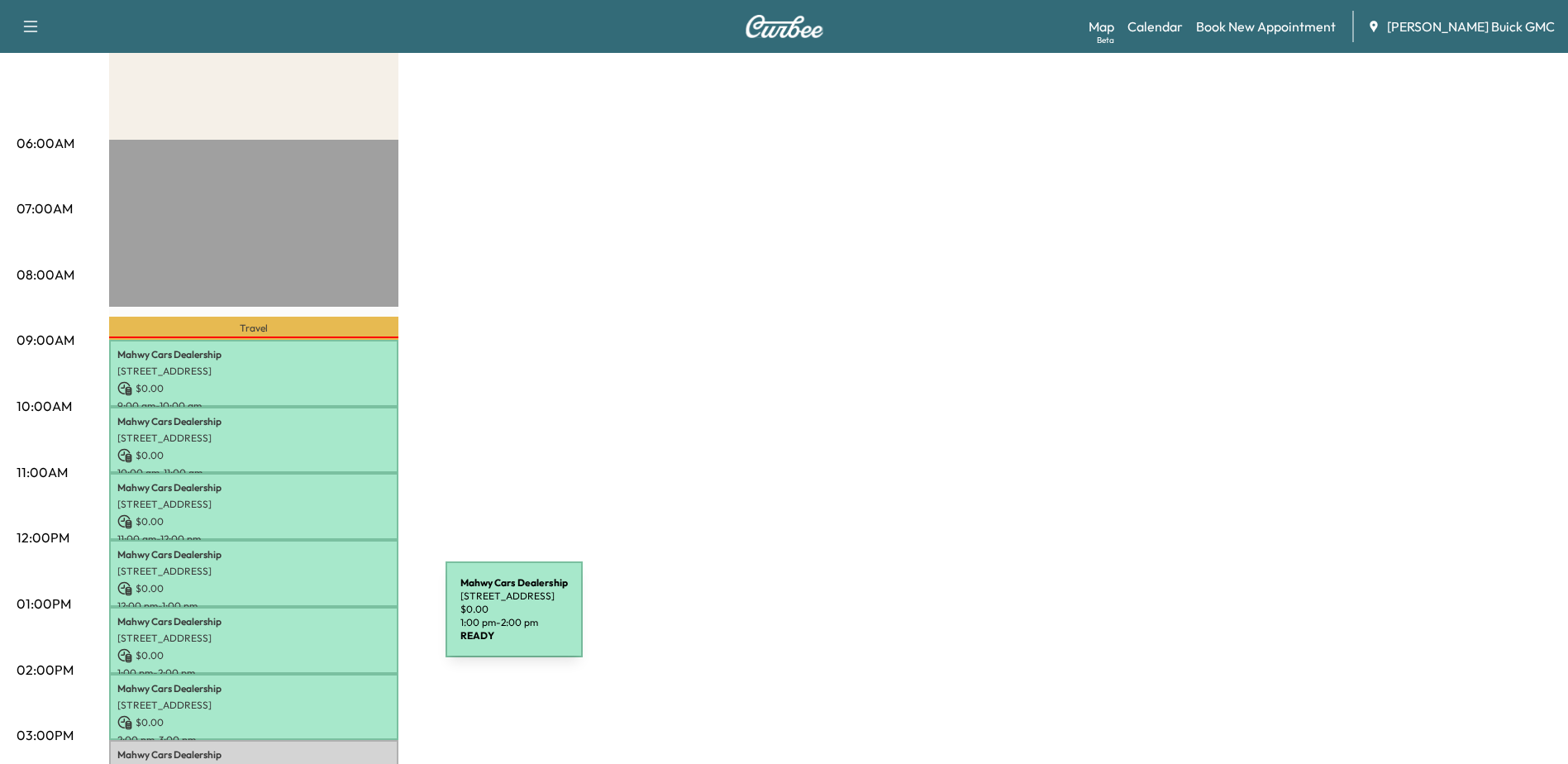
click at [322, 620] on p "Mahwy Cars Dealership" at bounding box center [254, 623] width 273 height 14
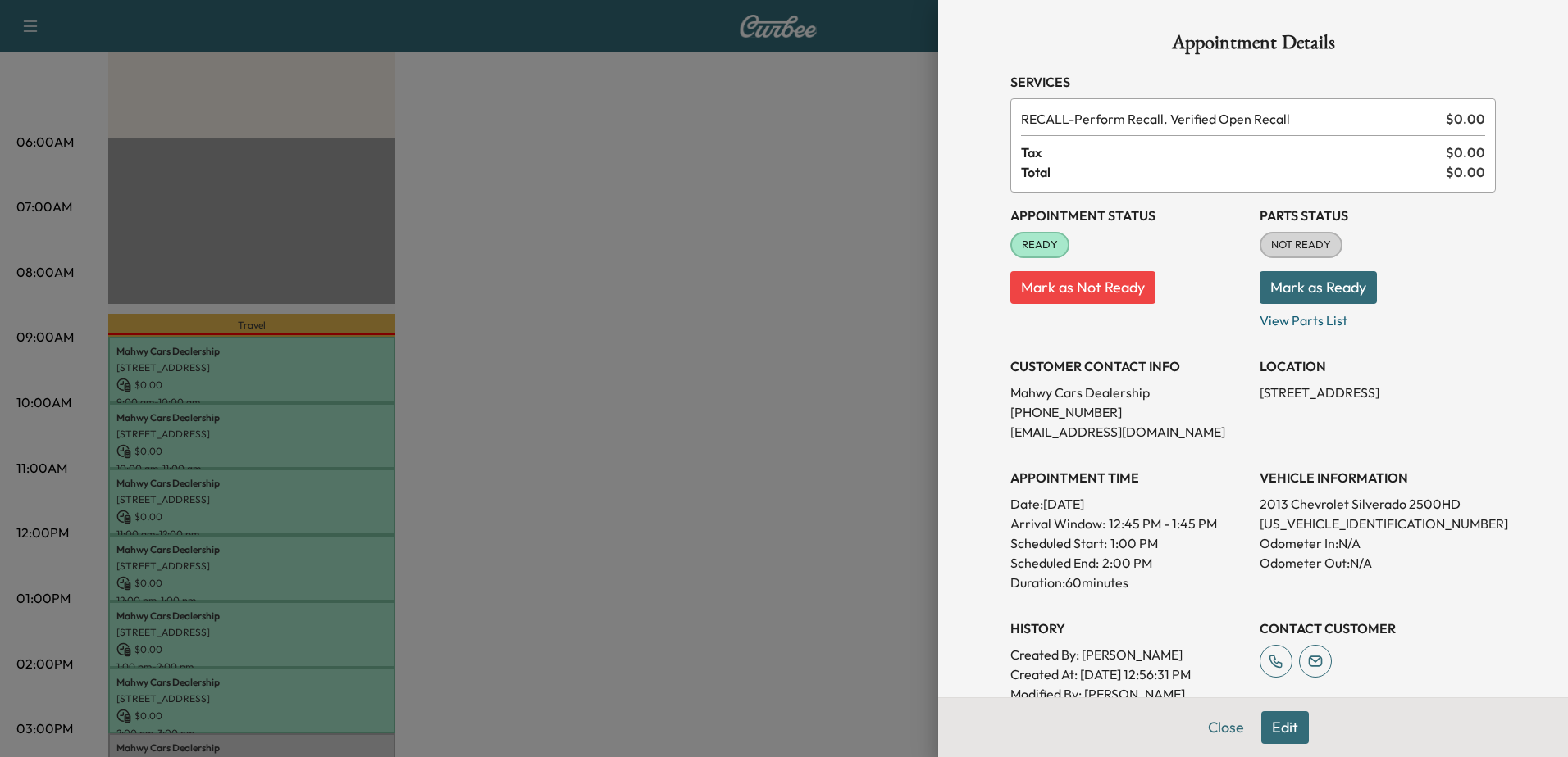
click at [318, 685] on div at bounding box center [784, 378] width 1568 height 757
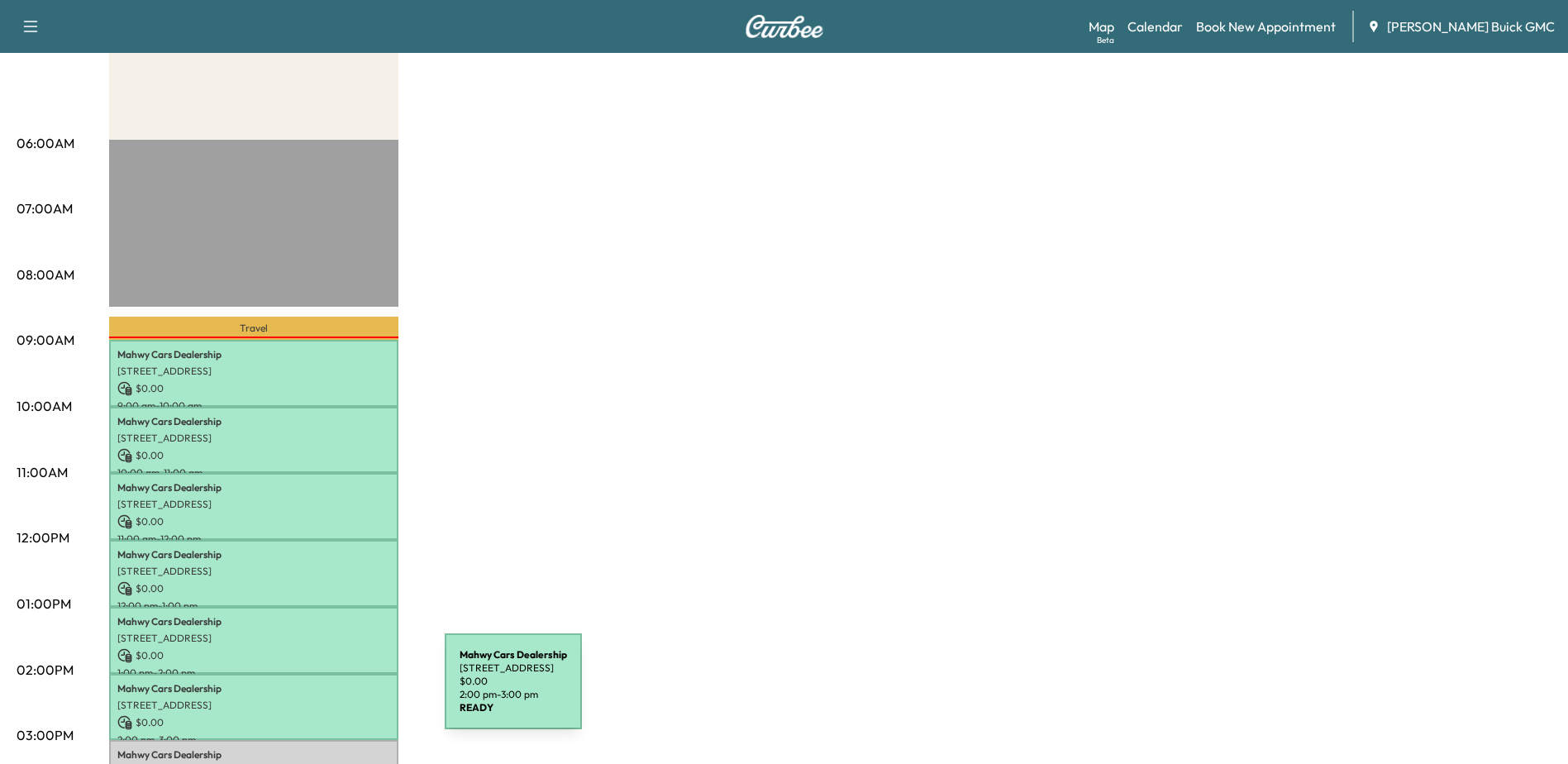
click at [321, 692] on div "Mahwy Cars Dealership [STREET_ADDRESS] $ 0.00 2:00 pm - 3:00 pm" at bounding box center [254, 707] width 290 height 67
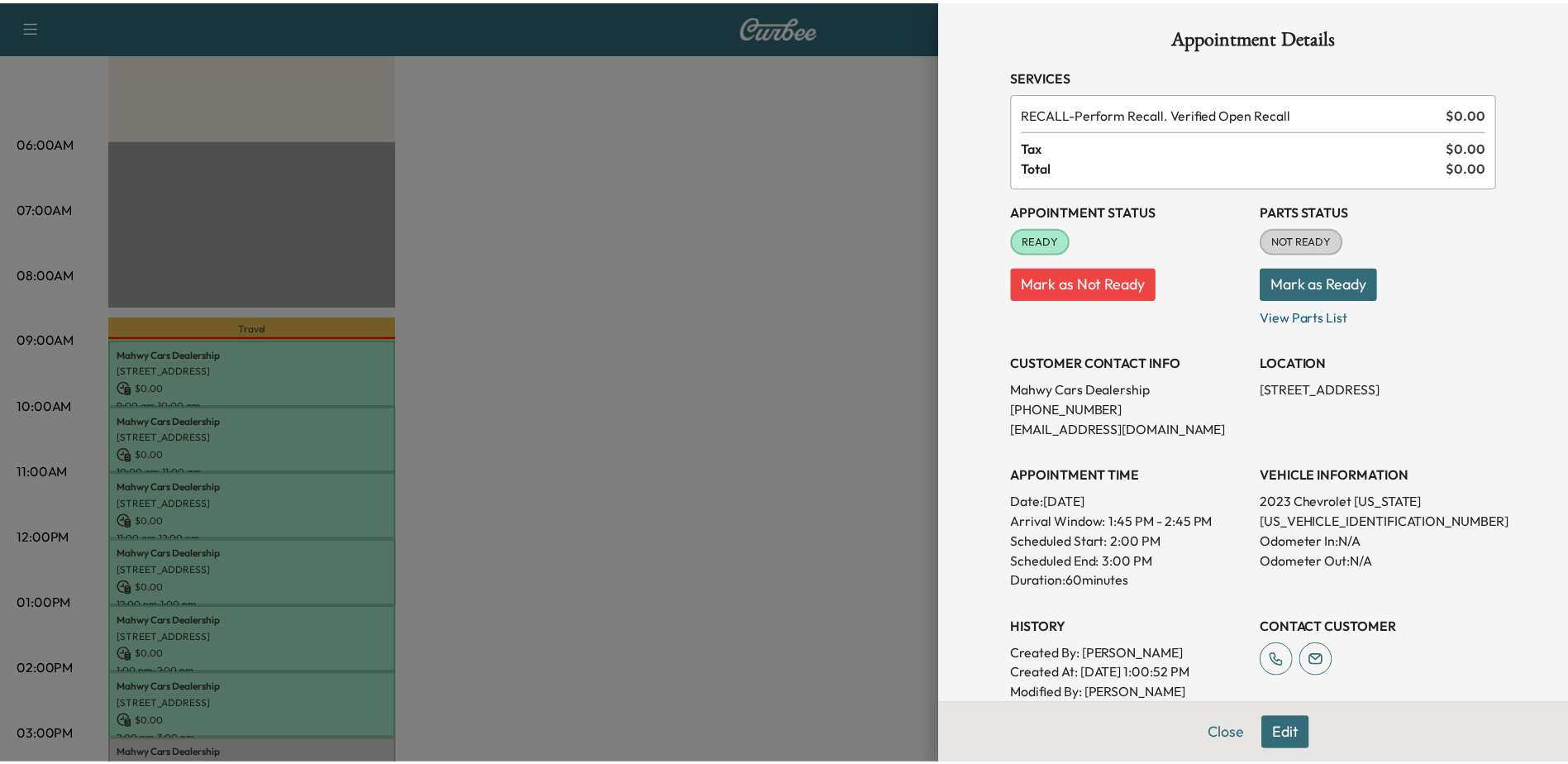
scroll to position [0, 0]
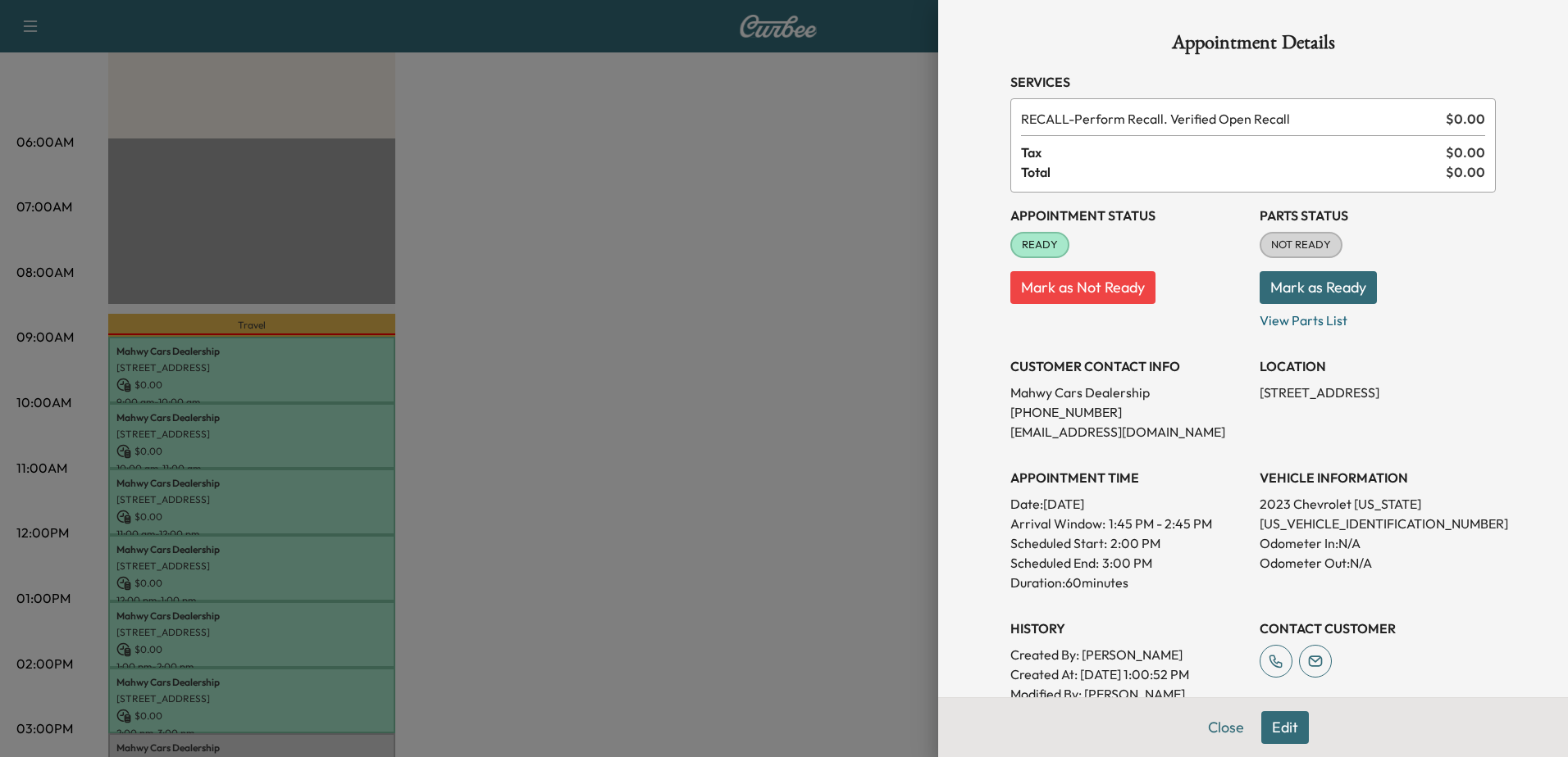
click at [699, 153] on div at bounding box center [784, 378] width 1568 height 757
